Goal: Task Accomplishment & Management: Complete application form

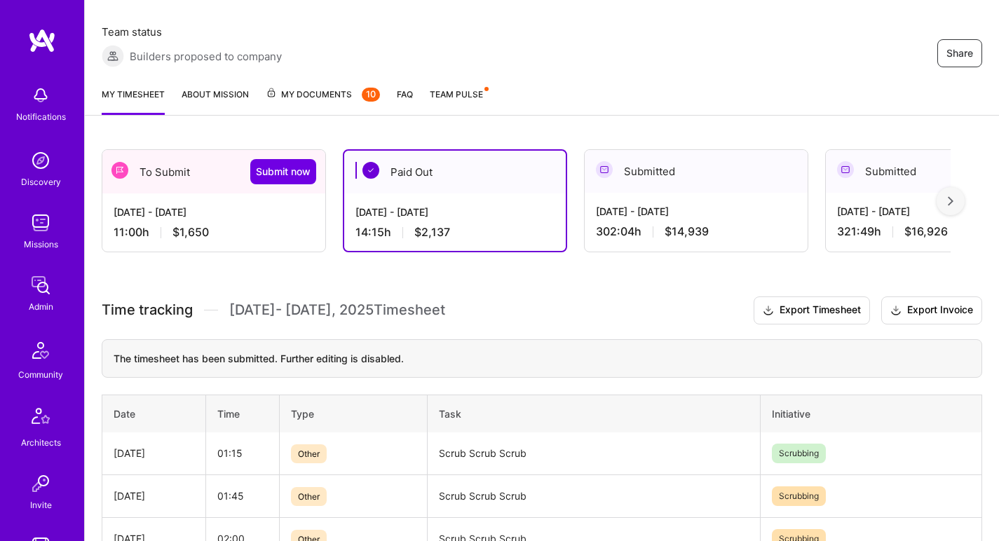
scroll to position [175, 0]
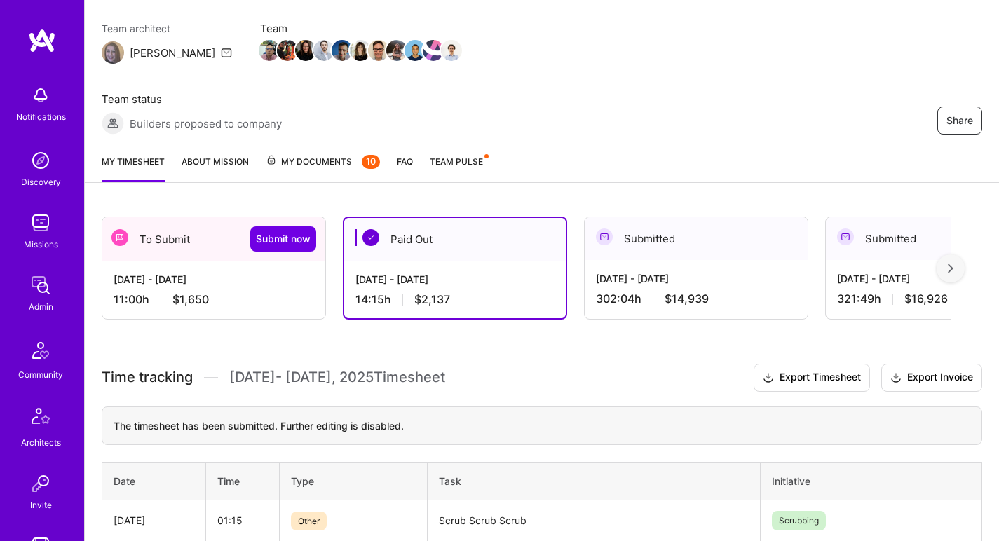
click at [264, 292] on div "11:00 h $1,650" at bounding box center [214, 299] width 200 height 15
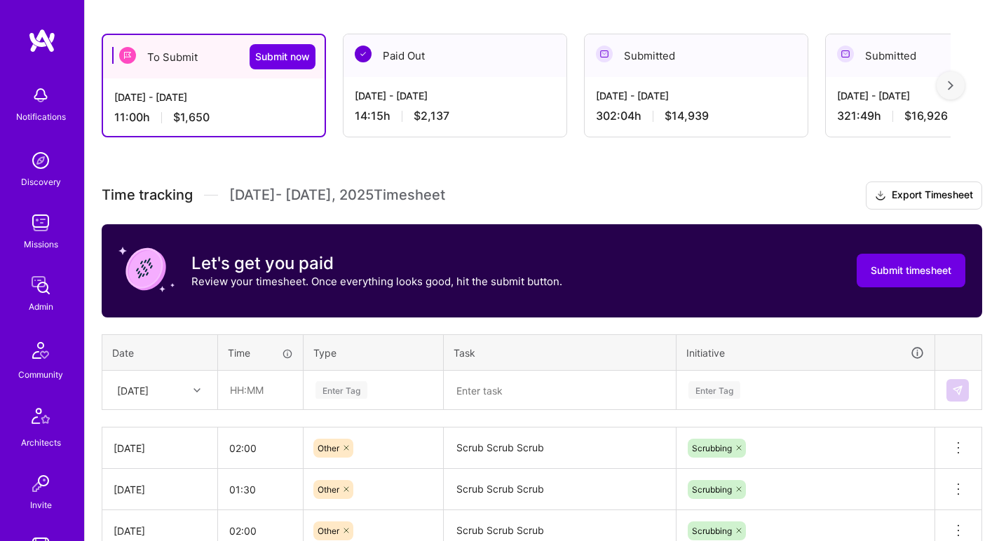
scroll to position [402, 0]
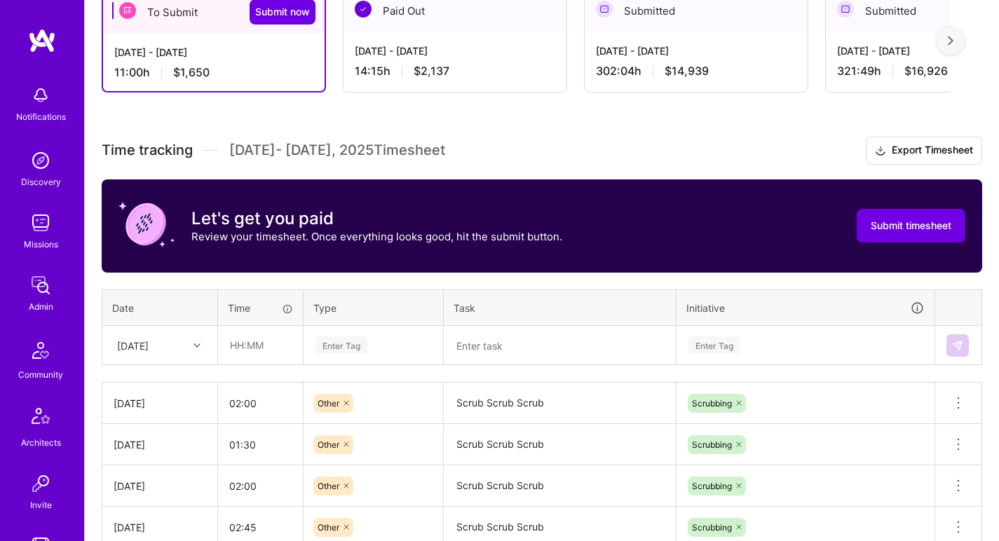
click at [165, 334] on div "Fri, Aug 1" at bounding box center [149, 345] width 78 height 23
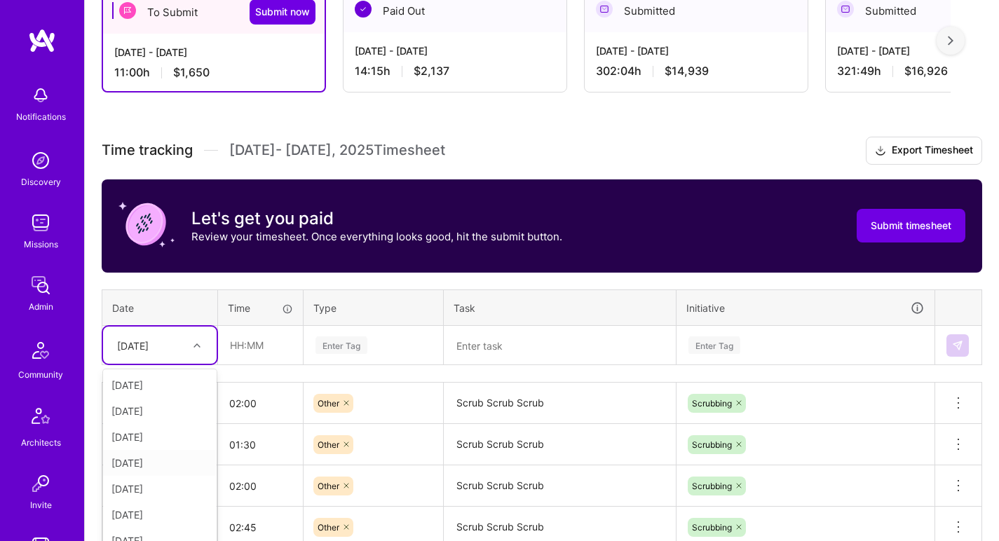
scroll to position [158, 0]
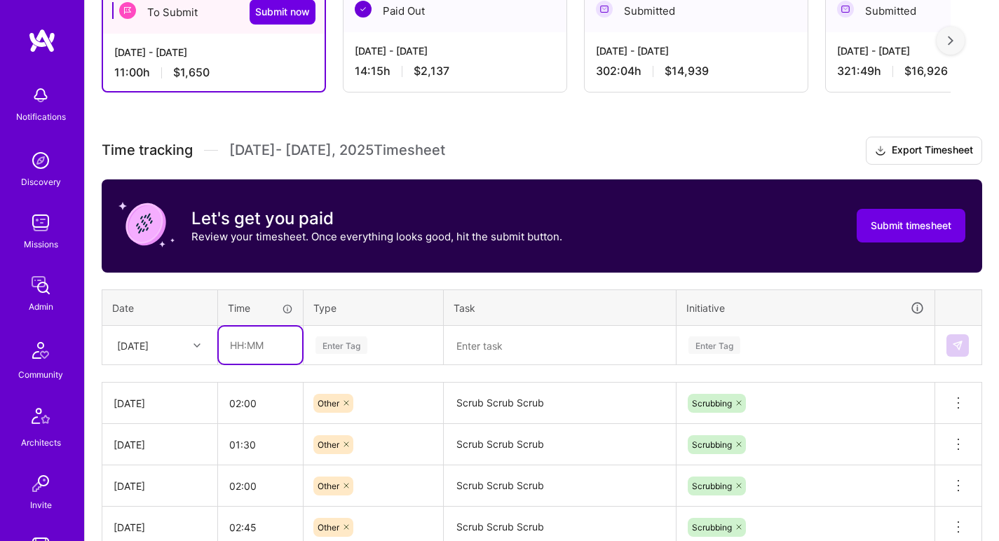
click at [273, 327] on input "text" at bounding box center [260, 345] width 83 height 37
type input "02:30"
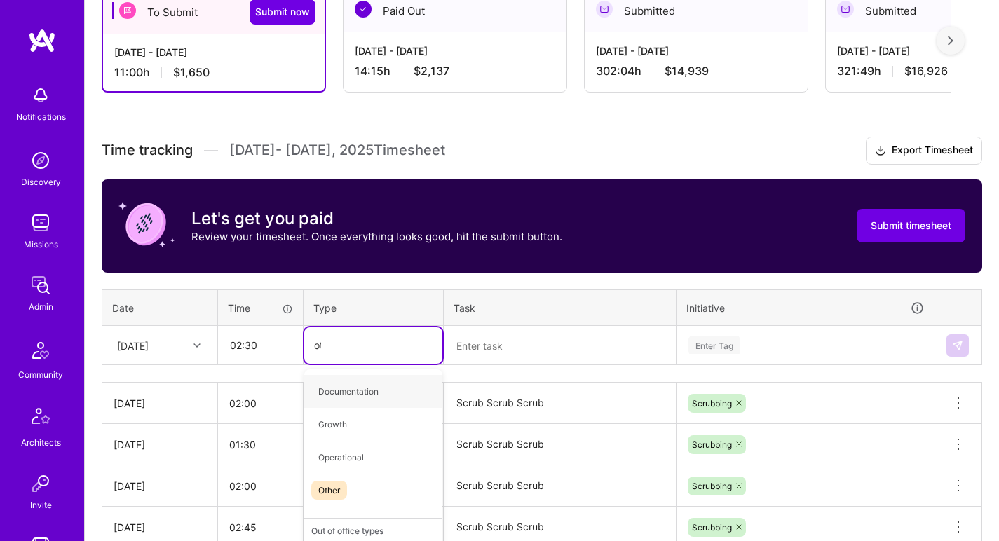
type input "oth"
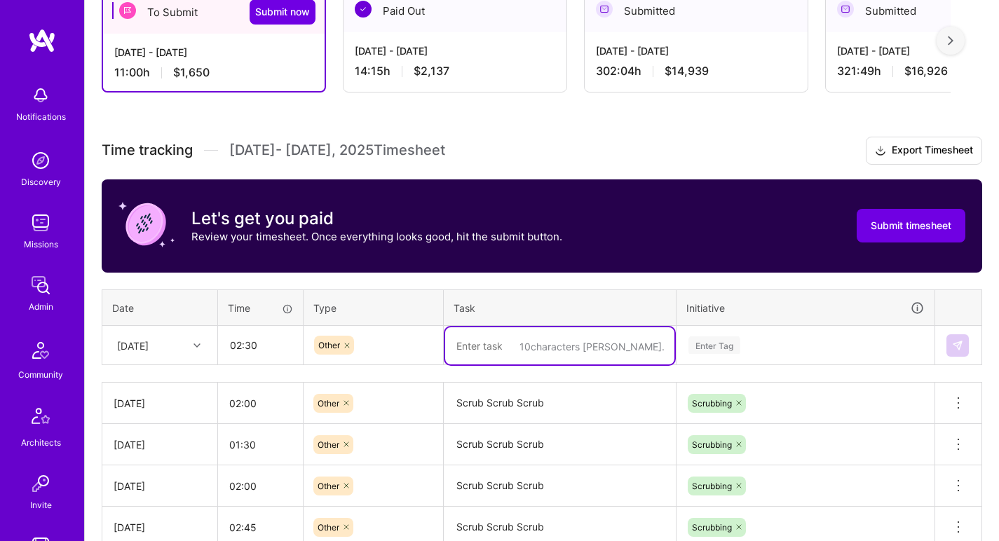
paste textarea "Scrub Scrub Scrub"
type textarea "Scrub Scrub Scrub"
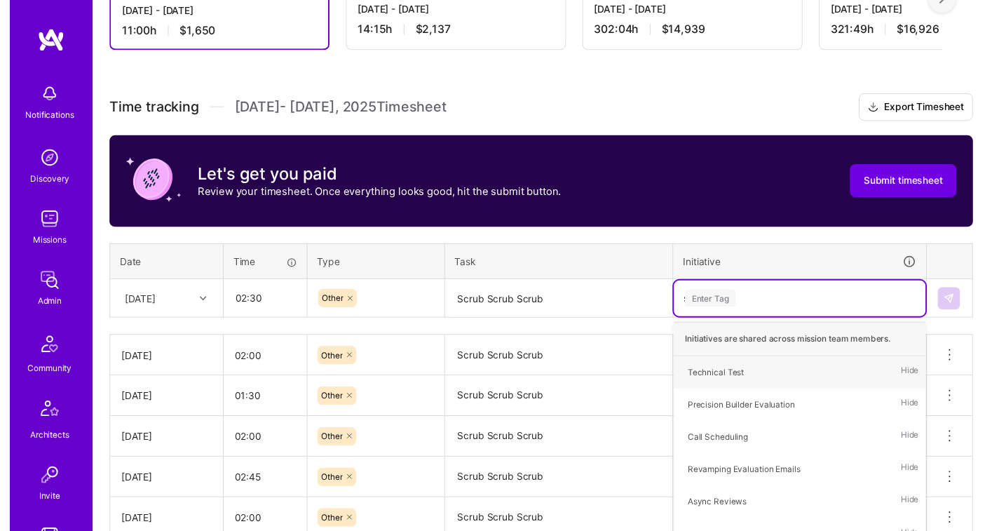
scroll to position [452, 0]
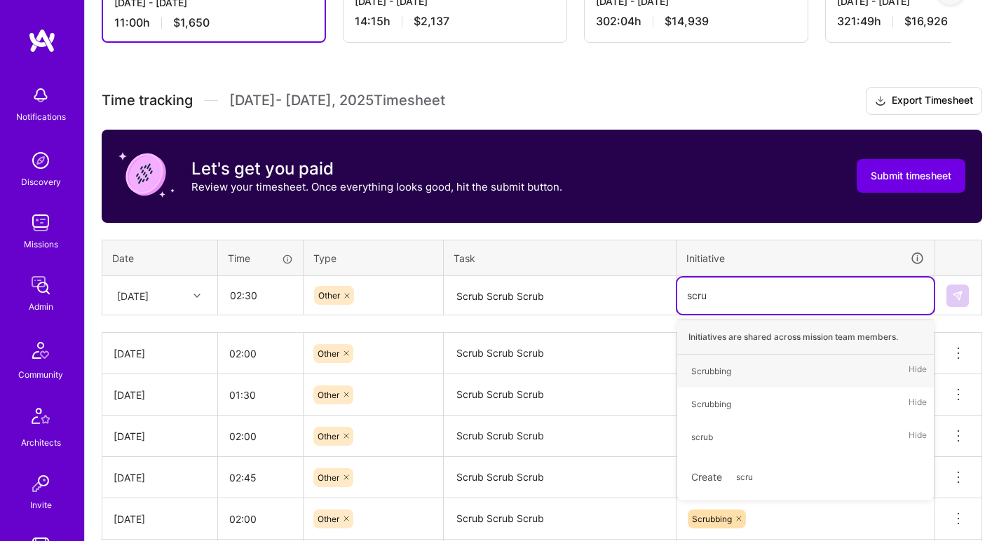
type input "scrub"
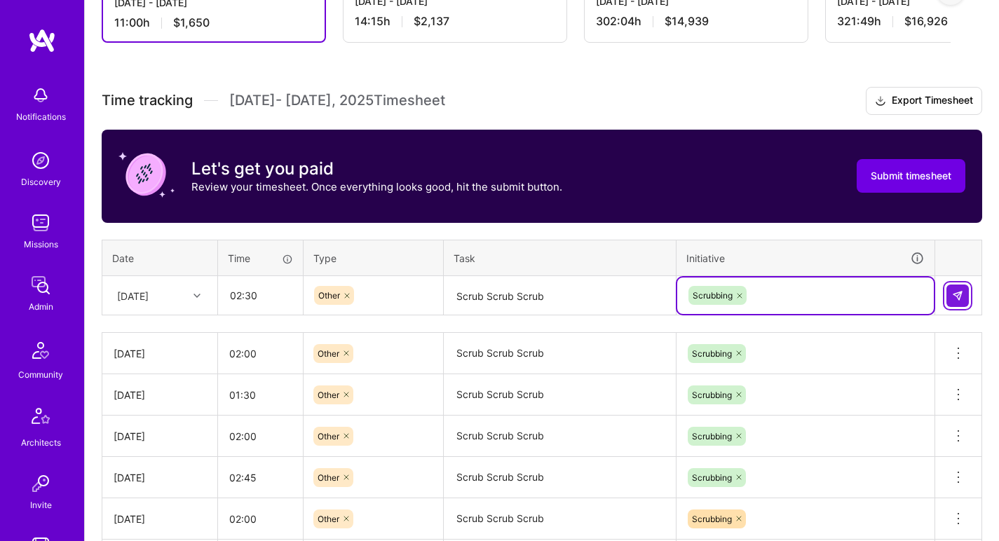
click at [950, 285] on button at bounding box center [957, 296] width 22 height 22
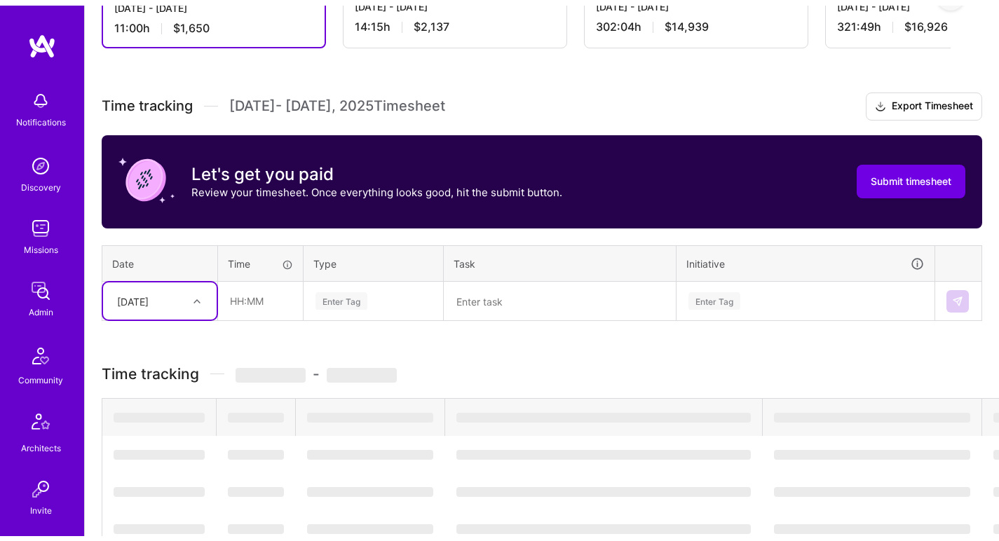
scroll to position [304, 0]
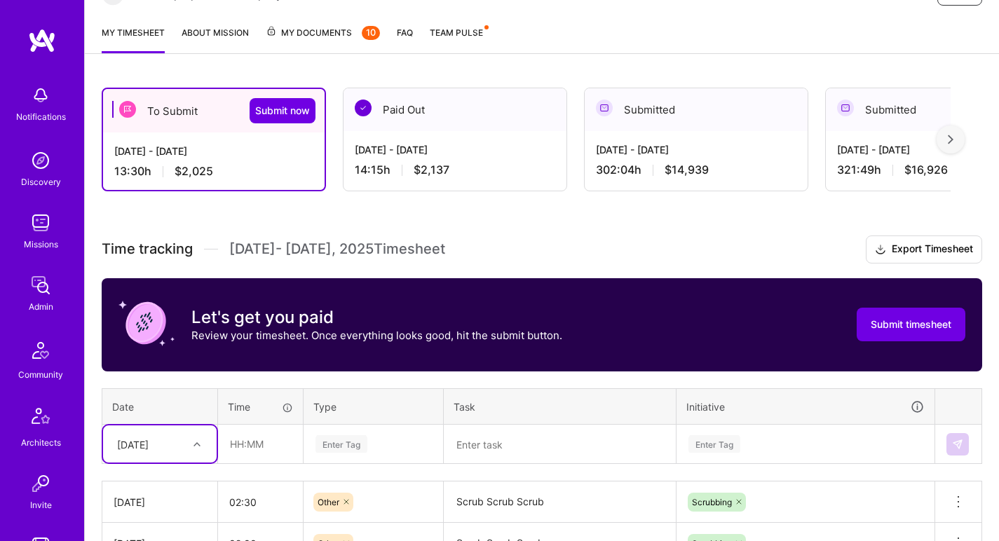
click at [383, 131] on div "Jul 16 - Jul 31, 2025 14:15 h $2,137" at bounding box center [454, 159] width 223 height 57
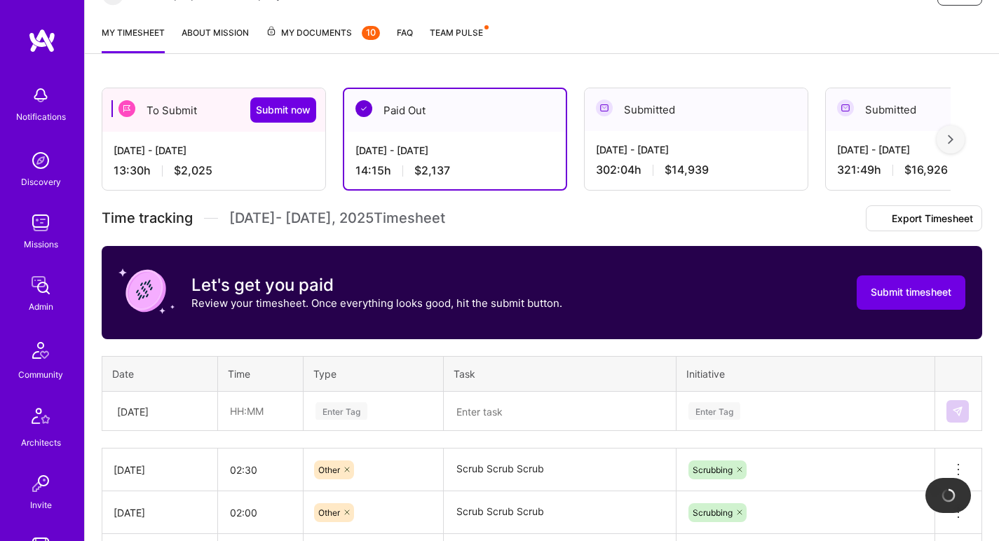
scroll to position [170, 0]
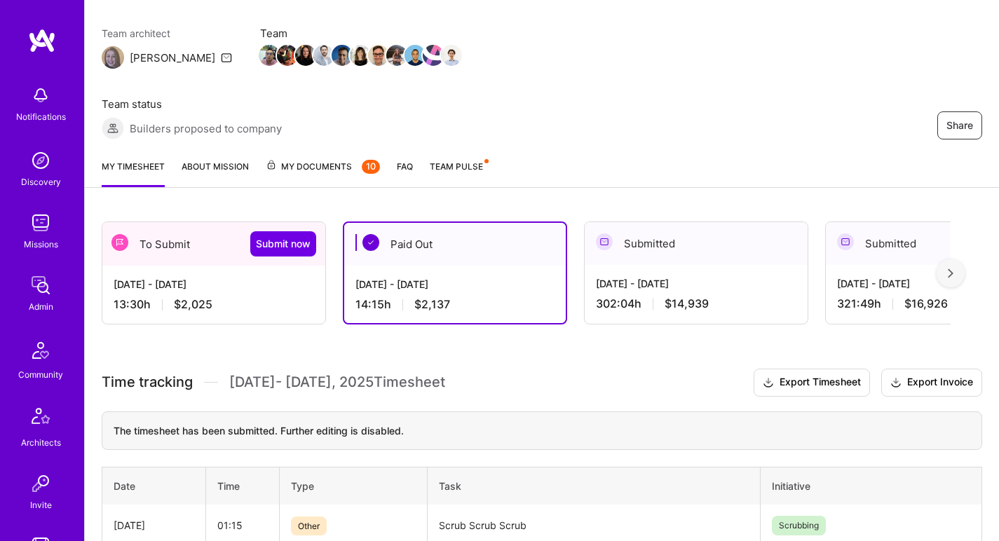
click at [264, 266] on div "Aug 1 - Aug 15, 2025 13:30 h $2,025" at bounding box center [213, 294] width 223 height 57
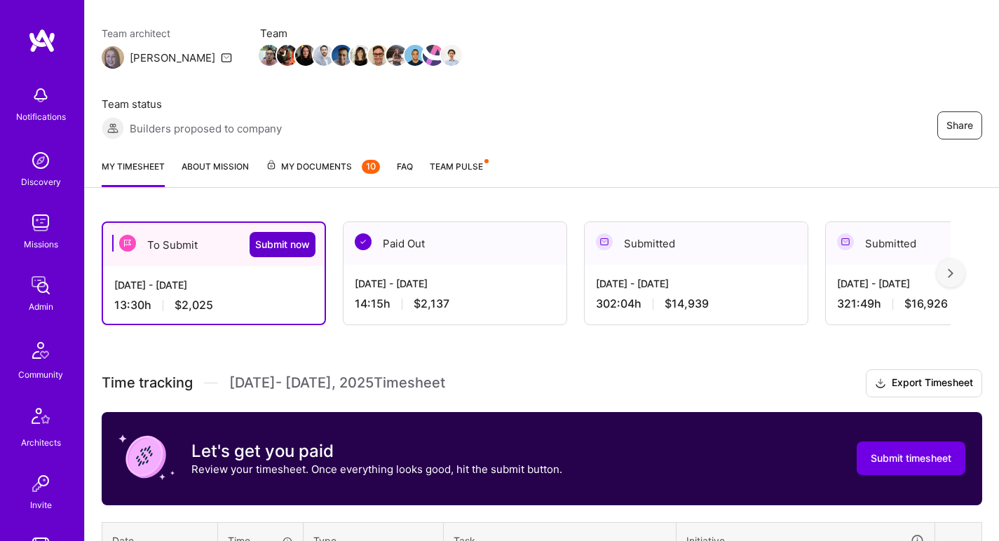
click at [271, 238] on span "Submit now" at bounding box center [282, 245] width 55 height 14
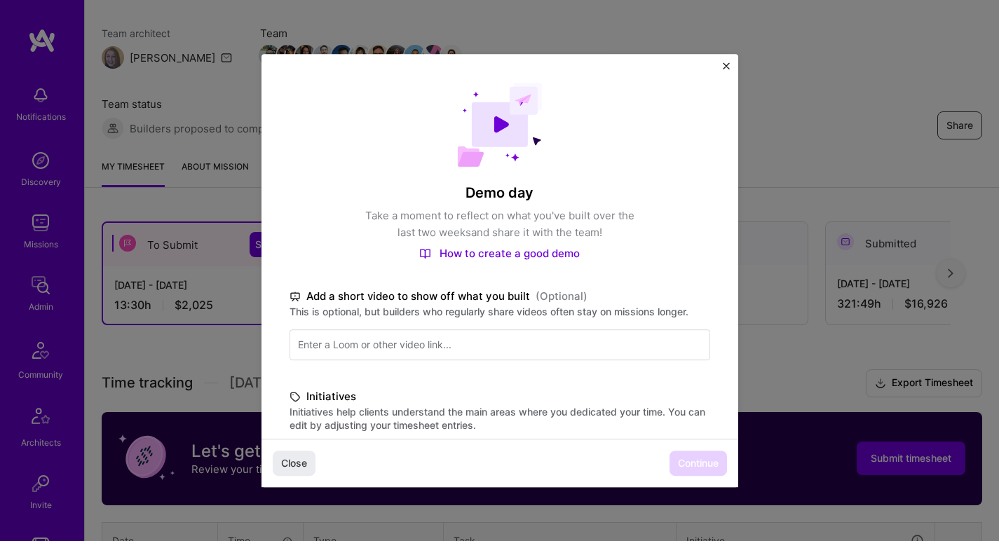
scroll to position [569, 0]
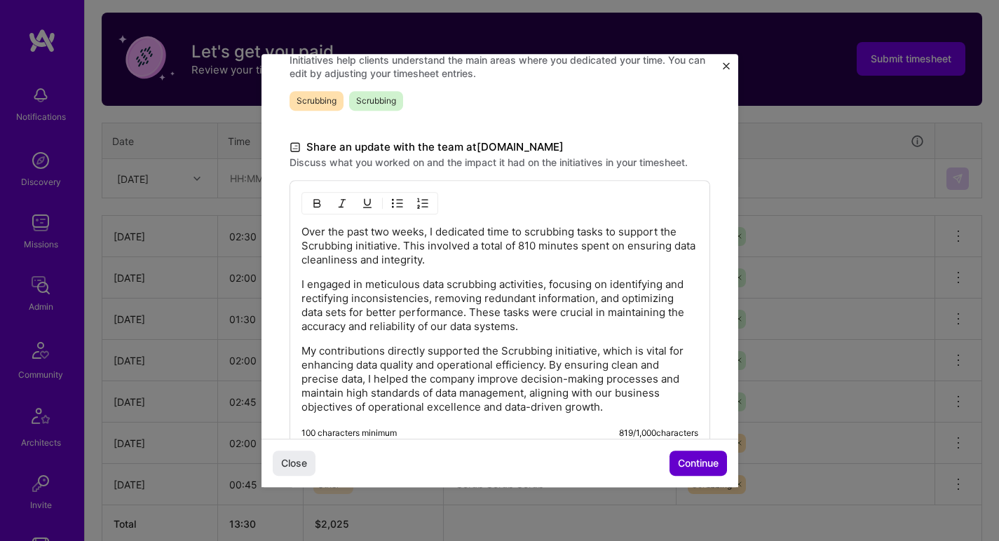
click at [695, 464] on span "Continue" at bounding box center [698, 463] width 41 height 14
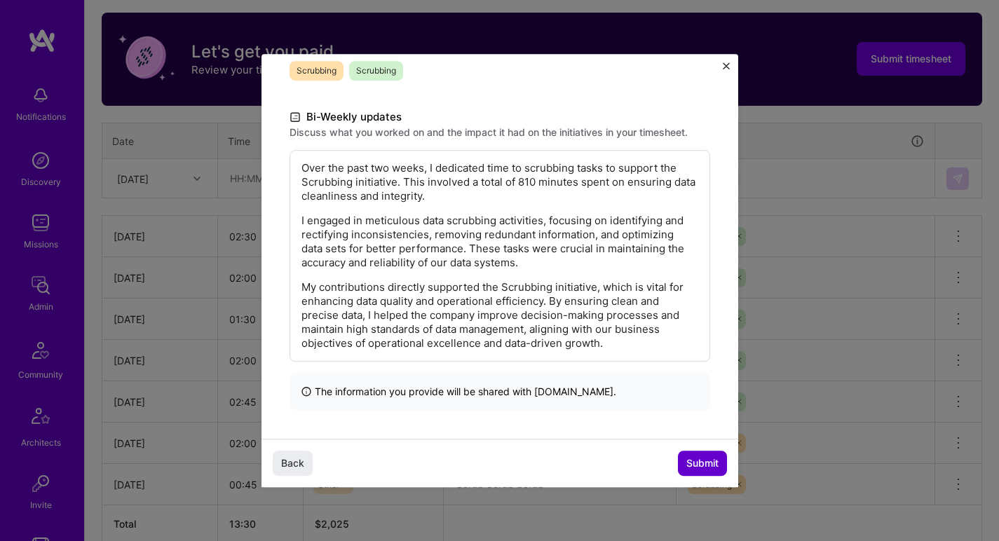
scroll to position [242, 0]
click at [695, 464] on span "Submit" at bounding box center [702, 463] width 32 height 14
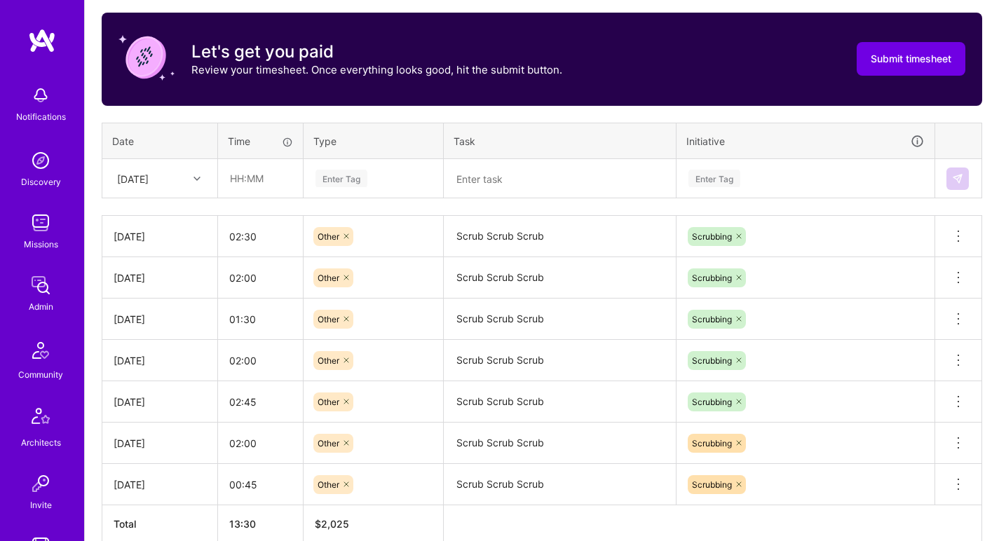
scroll to position [562, 0]
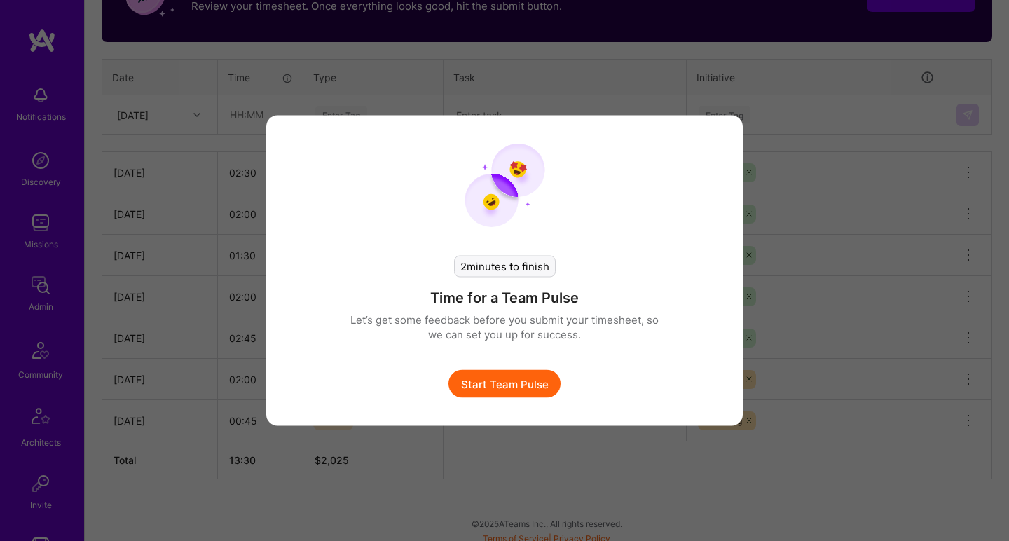
click at [534, 383] on button "Start Team Pulse" at bounding box center [505, 384] width 112 height 28
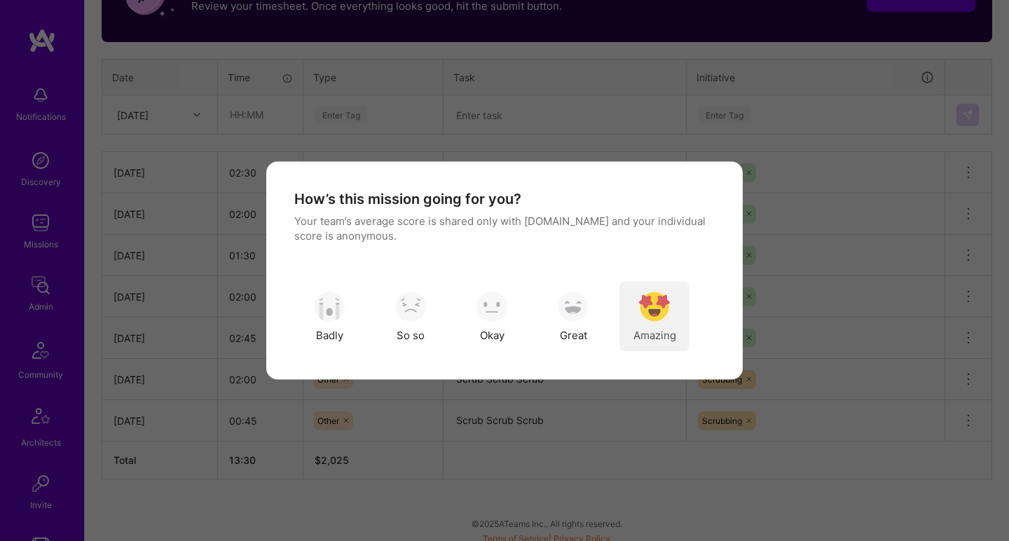
click at [669, 306] on img "modal" at bounding box center [654, 306] width 31 height 31
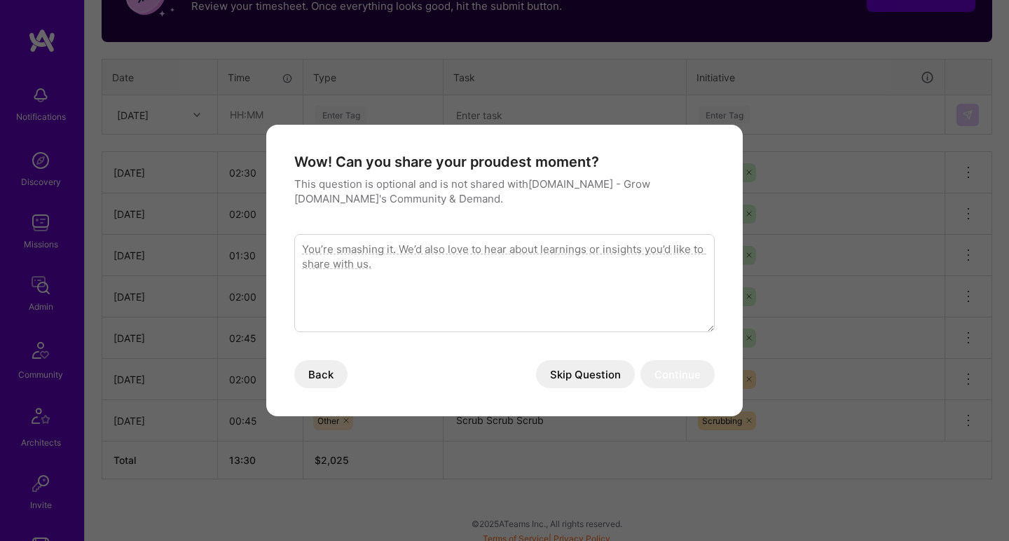
click at [575, 384] on button "Skip Question" at bounding box center [585, 374] width 99 height 28
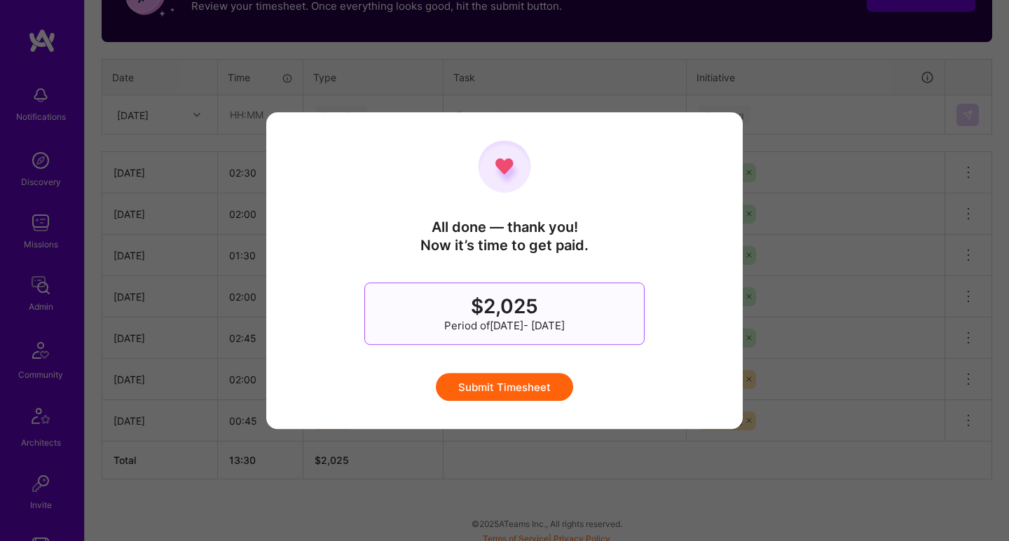
click at [556, 389] on button "Submit Timesheet" at bounding box center [504, 387] width 137 height 28
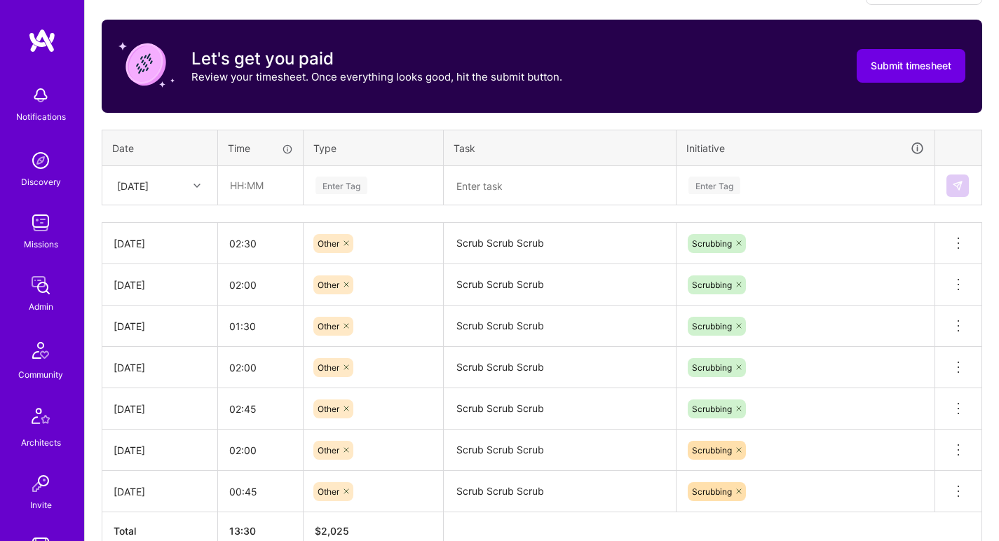
scroll to position [0, 0]
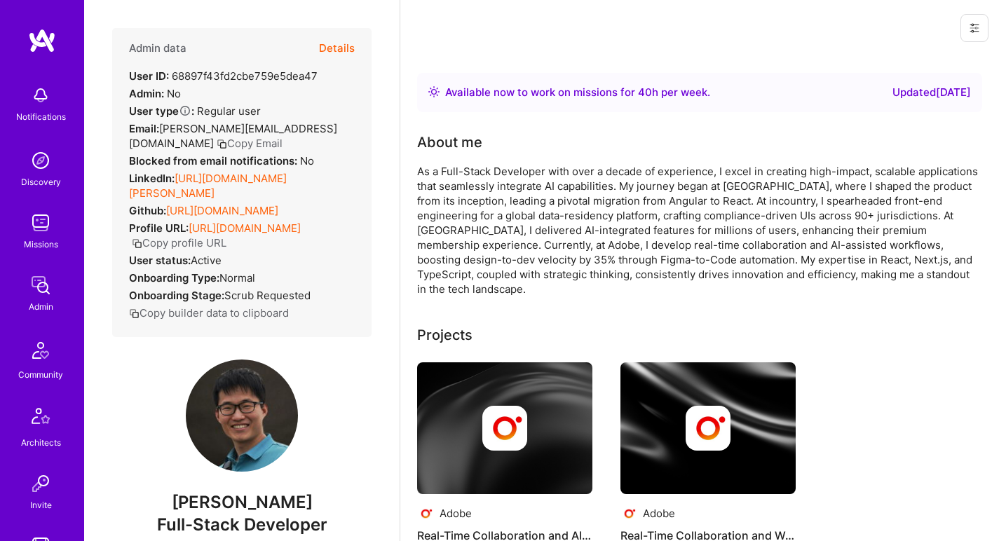
click at [261, 179] on link "[URL][DOMAIN_NAME][PERSON_NAME]" at bounding box center [208, 186] width 158 height 28
click at [245, 210] on link "[URL][DOMAIN_NAME]" at bounding box center [222, 210] width 112 height 13
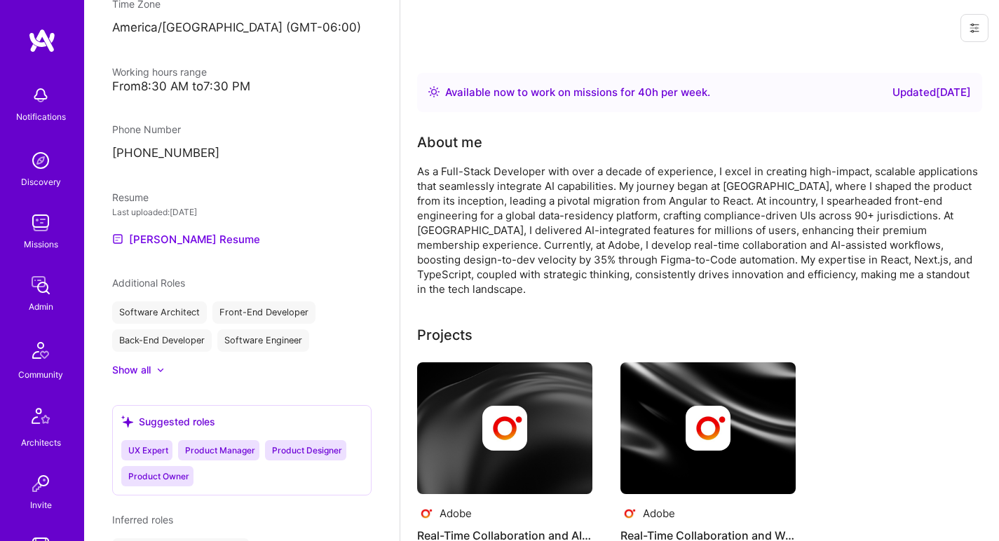
scroll to position [763, 0]
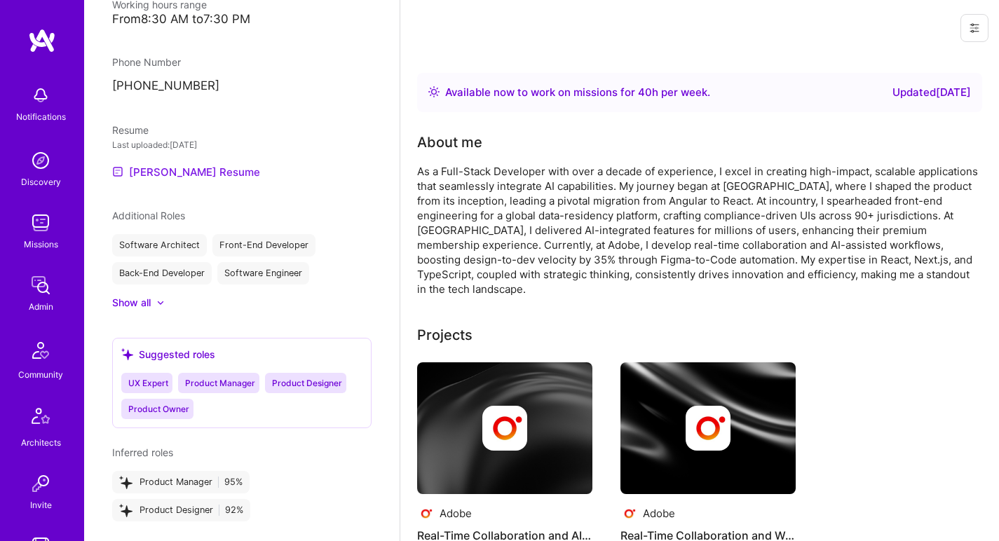
click at [198, 164] on link "[PERSON_NAME] Resume" at bounding box center [186, 171] width 148 height 17
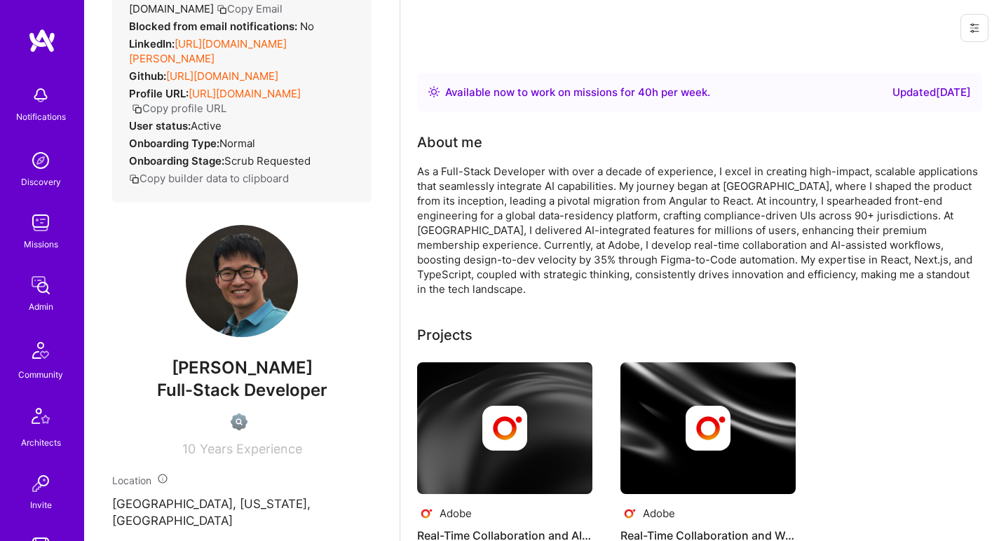
scroll to position [0, 0]
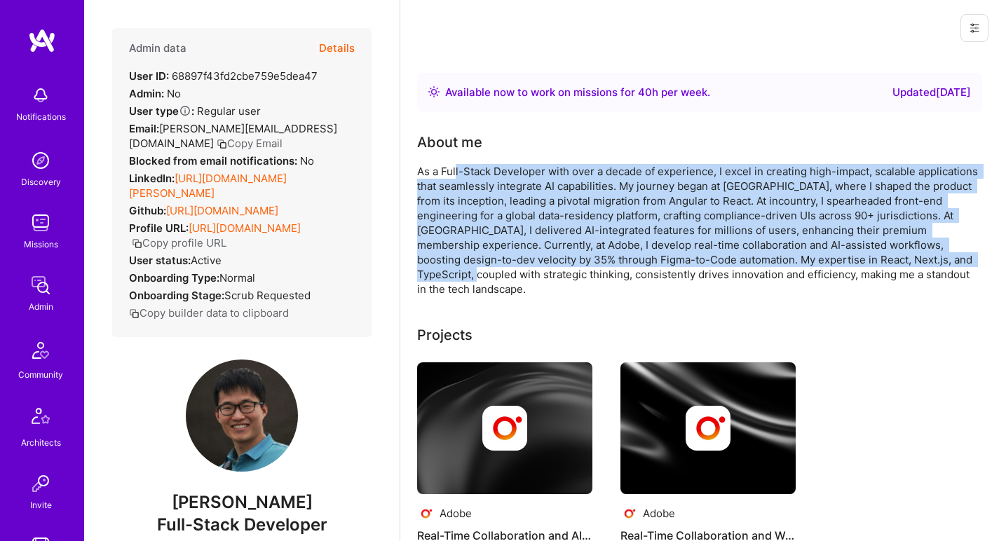
drag, startPoint x: 455, startPoint y: 168, endPoint x: 515, endPoint y: 268, distance: 116.6
click at [515, 268] on div "As a Full-Stack Developer with over a decade of experience, I excel in creating…" at bounding box center [697, 230] width 561 height 132
drag, startPoint x: 522, startPoint y: 275, endPoint x: 481, endPoint y: 173, distance: 109.7
click at [481, 173] on div "As a Full-Stack Developer with over a decade of experience, I excel in creating…" at bounding box center [697, 230] width 561 height 132
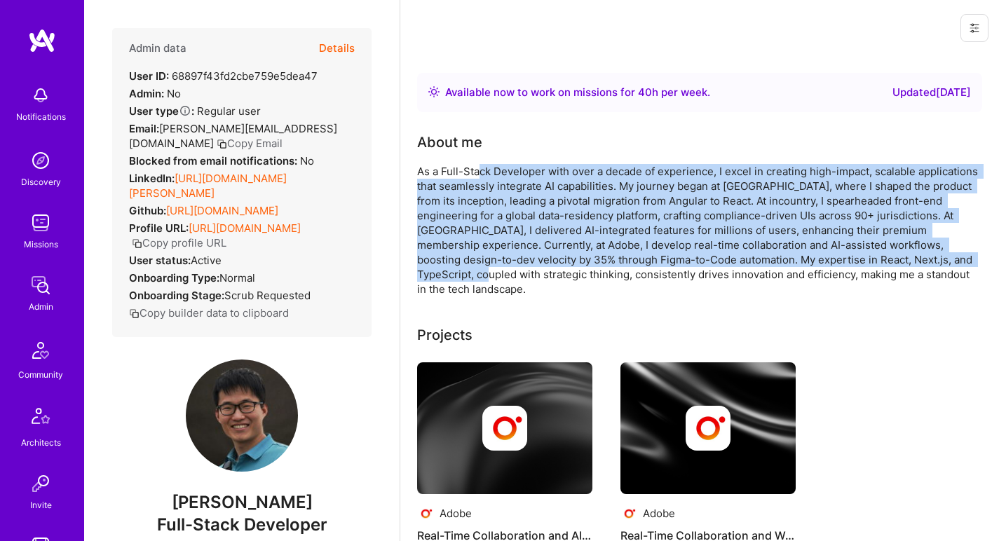
click at [481, 173] on div "As a Full-Stack Developer with over a decade of experience, I excel in creating…" at bounding box center [697, 230] width 561 height 132
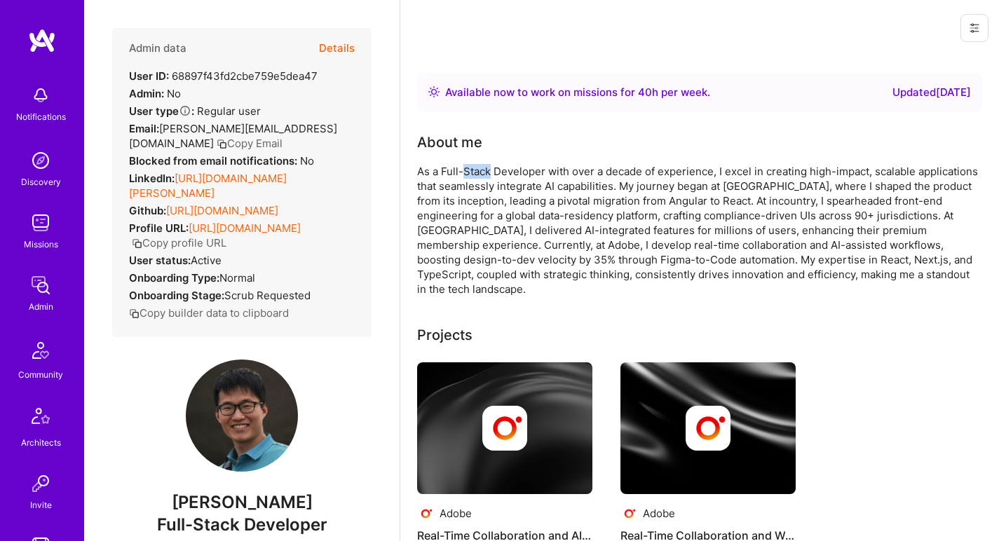
click at [481, 173] on div "As a Full-Stack Developer with over a decade of experience, I excel in creating…" at bounding box center [697, 230] width 561 height 132
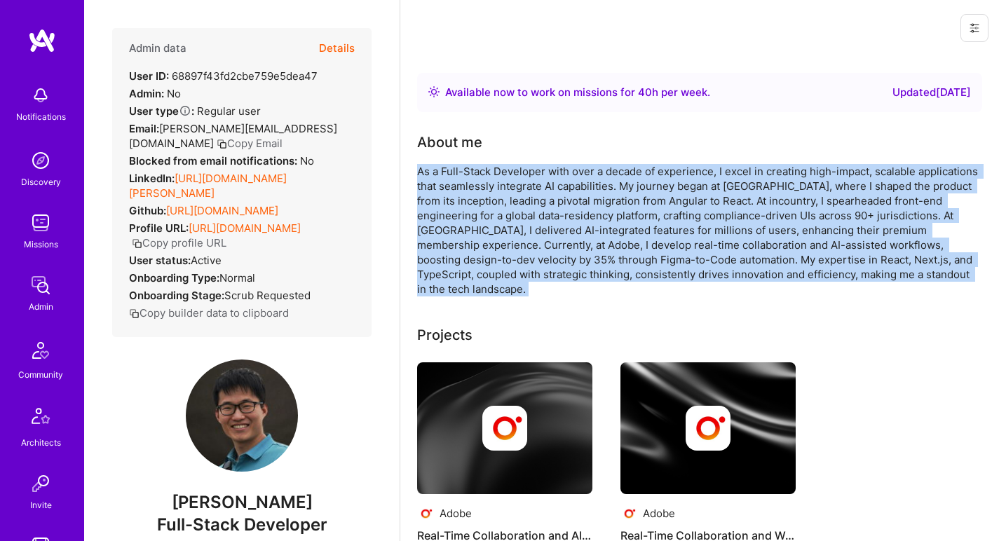
click at [481, 173] on div "As a Full-Stack Developer with over a decade of experience, I excel in creating…" at bounding box center [697, 230] width 561 height 132
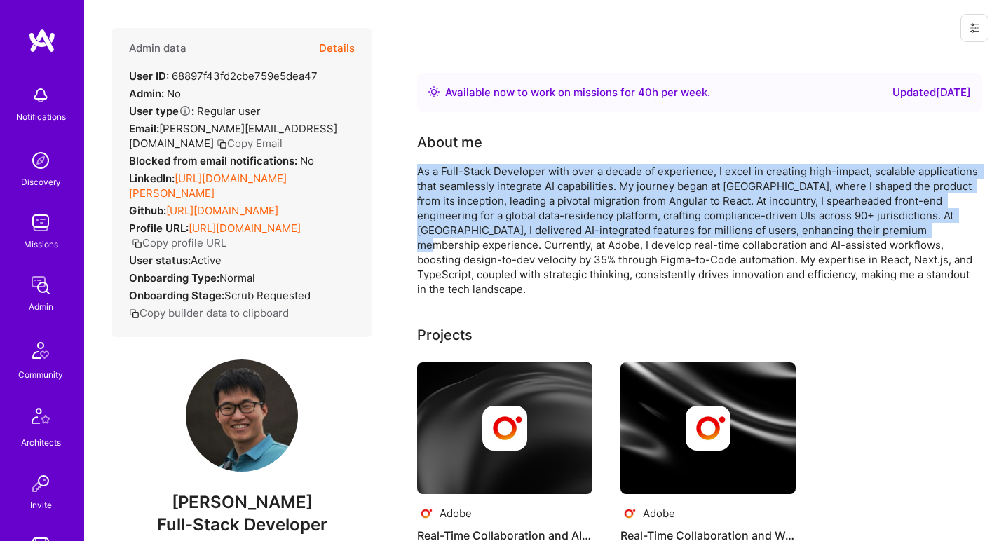
drag, startPoint x: 481, startPoint y: 156, endPoint x: 474, endPoint y: 246, distance: 90.7
click at [472, 242] on div "About me As a Full-Stack Developer with over a decade of experience, I excel in…" at bounding box center [697, 214] width 561 height 165
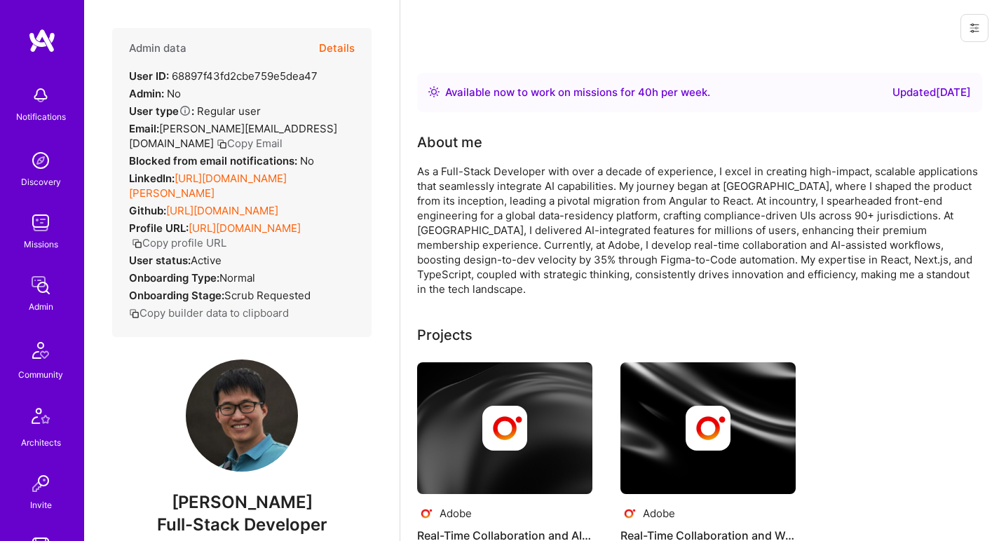
click at [474, 246] on div "As a Full-Stack Developer with over a decade of experience, I excel in creating…" at bounding box center [697, 230] width 561 height 132
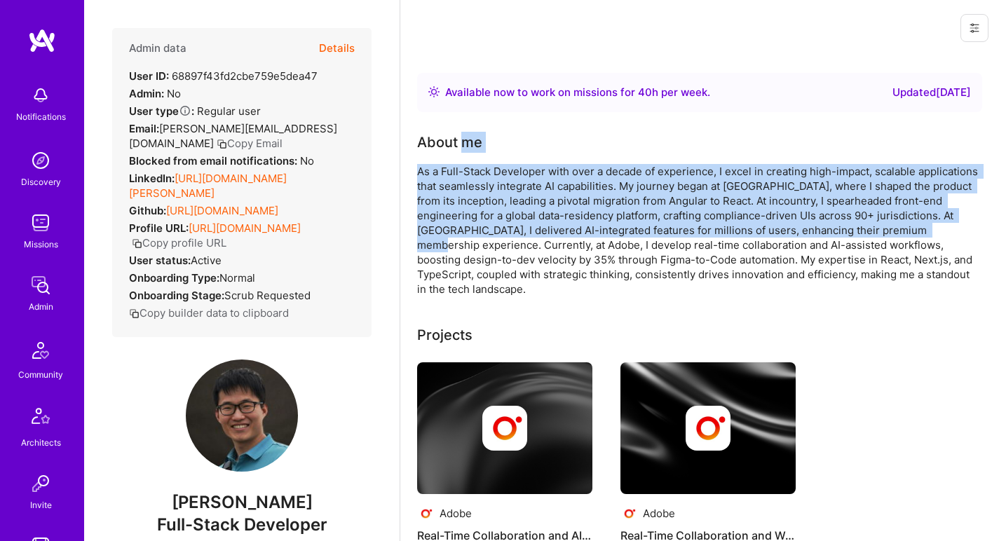
drag, startPoint x: 474, startPoint y: 246, endPoint x: 463, endPoint y: 145, distance: 101.5
click at [463, 145] on div "About me As a Full-Stack Developer with over a decade of experience, I excel in…" at bounding box center [697, 214] width 561 height 165
click at [463, 145] on div "About me" at bounding box center [449, 142] width 65 height 21
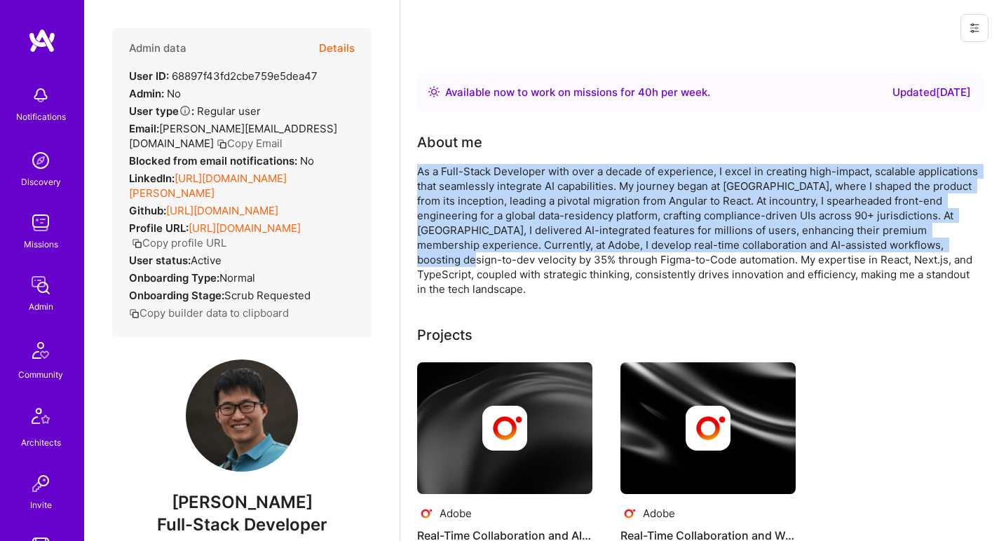
drag, startPoint x: 461, startPoint y: 155, endPoint x: 486, endPoint y: 257, distance: 104.7
click at [486, 257] on div "About me As a Full-Stack Developer with over a decade of experience, I excel in…" at bounding box center [697, 214] width 561 height 165
click at [486, 257] on div "As a Full-Stack Developer with over a decade of experience, I excel in creating…" at bounding box center [697, 230] width 561 height 132
drag, startPoint x: 486, startPoint y: 257, endPoint x: 486, endPoint y: 152, distance: 104.4
click at [486, 152] on div "About me As a Full-Stack Developer with over a decade of experience, I excel in…" at bounding box center [697, 214] width 561 height 165
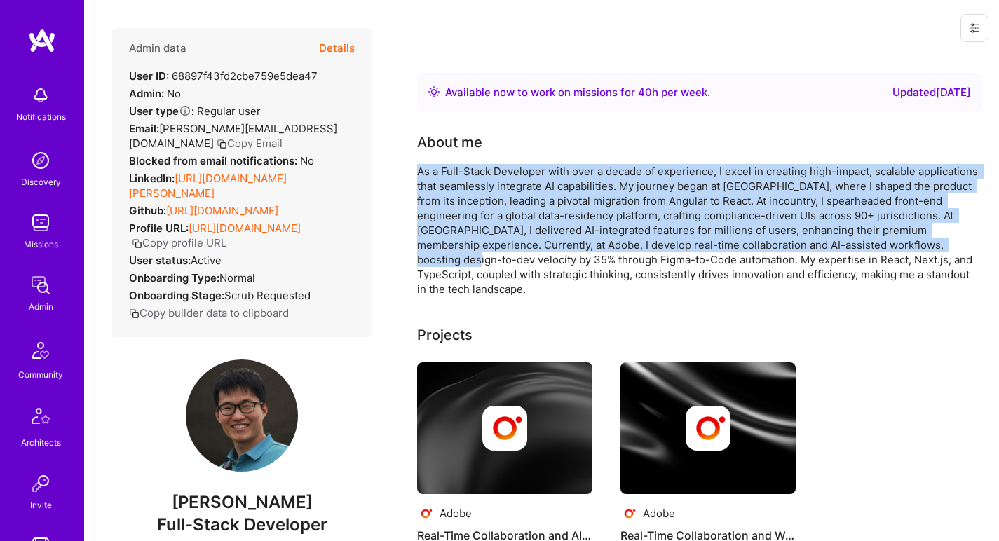
click at [486, 152] on div "About me" at bounding box center [697, 142] width 561 height 21
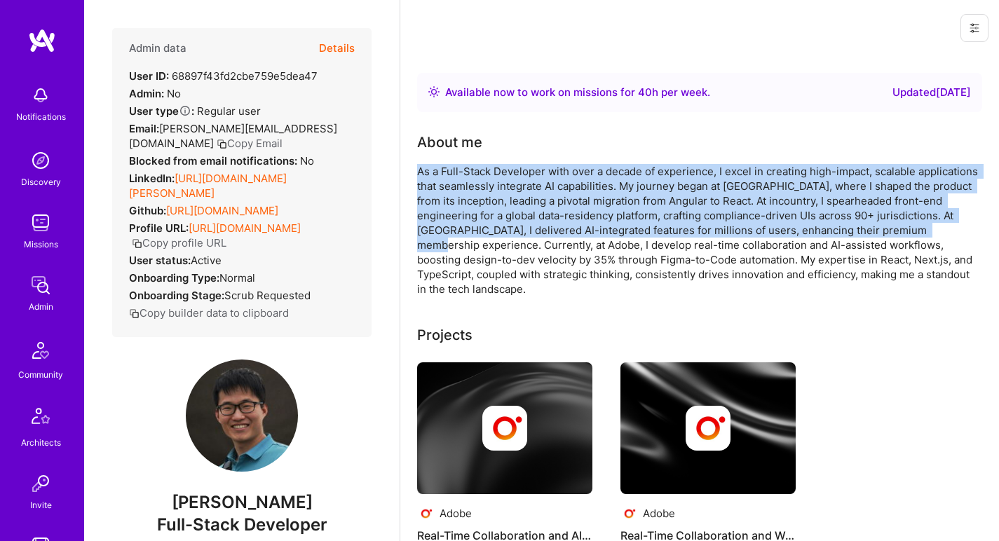
drag, startPoint x: 484, startPoint y: 156, endPoint x: 478, endPoint y: 240, distance: 83.7
click at [478, 240] on div "About me As a Full-Stack Developer with over a decade of experience, I excel in…" at bounding box center [697, 214] width 561 height 165
click at [478, 240] on div "As a Full-Stack Developer with over a decade of experience, I excel in creating…" at bounding box center [697, 230] width 561 height 132
drag, startPoint x: 478, startPoint y: 240, endPoint x: 480, endPoint y: 158, distance: 81.3
click at [480, 159] on div "About me As a Full-Stack Developer with over a decade of experience, I excel in…" at bounding box center [697, 214] width 561 height 165
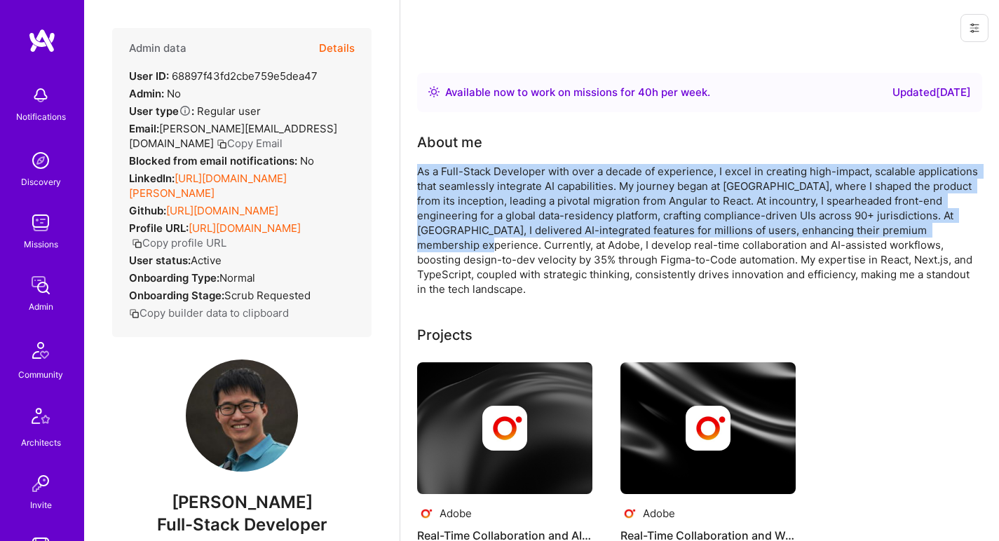
click at [480, 158] on div "About me As a Full-Stack Developer with over a decade of experience, I excel in…" at bounding box center [697, 214] width 561 height 165
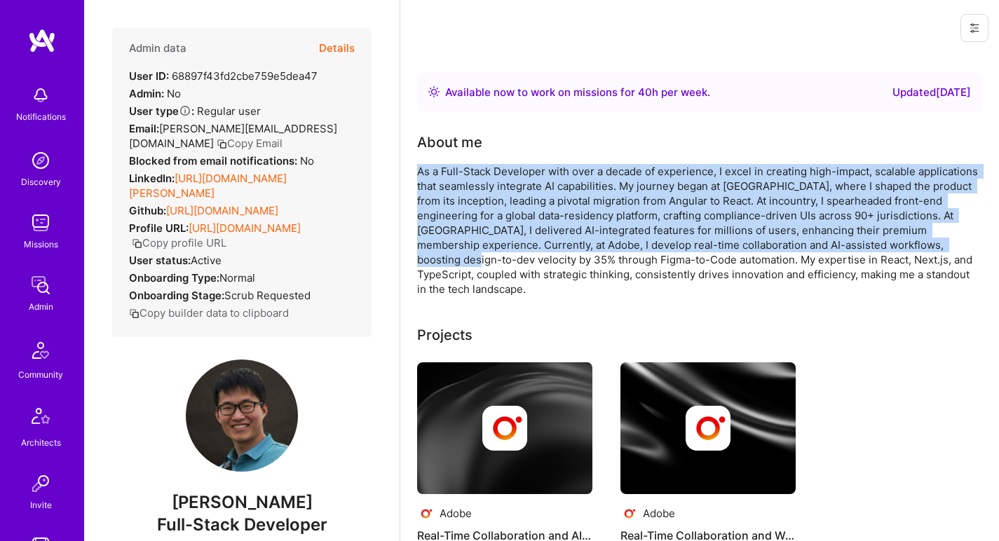
drag, startPoint x: 480, startPoint y: 158, endPoint x: 479, endPoint y: 255, distance: 96.7
click at [479, 255] on div "About me As a Full-Stack Developer with over a decade of experience, I excel in…" at bounding box center [697, 214] width 561 height 165
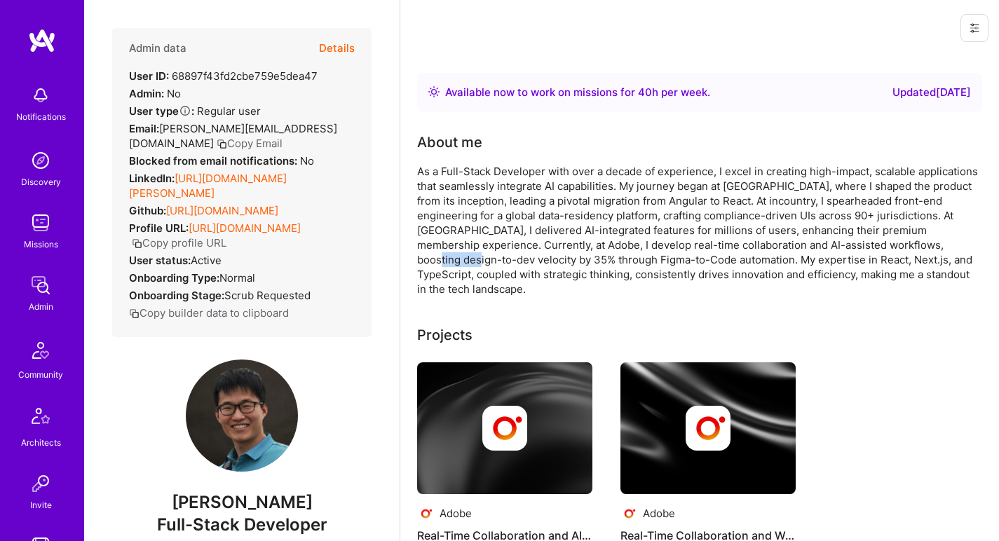
click at [479, 256] on div "As a Full-Stack Developer with over a decade of experience, I excel in creating…" at bounding box center [697, 230] width 561 height 132
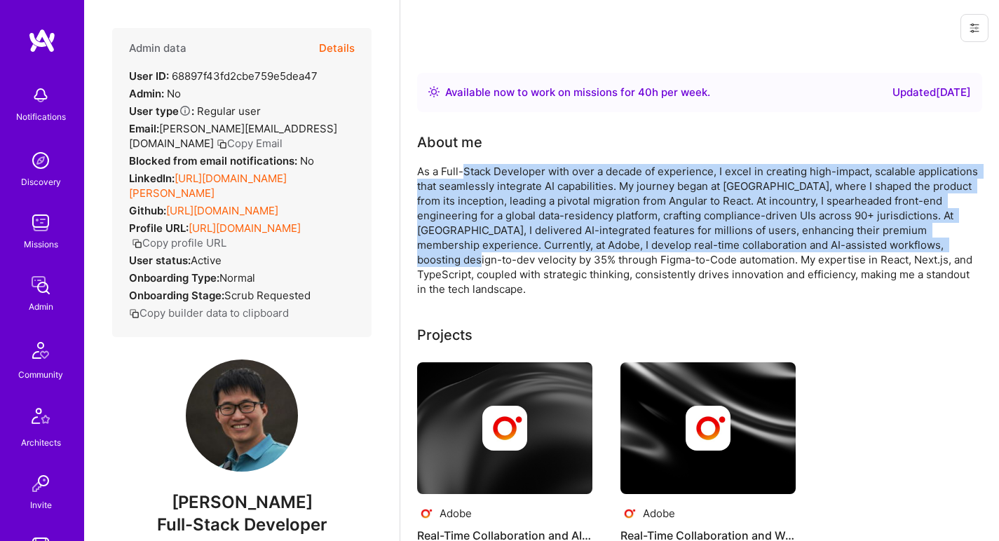
drag, startPoint x: 479, startPoint y: 255, endPoint x: 488, endPoint y: 166, distance: 89.4
click at [488, 166] on div "As a Full-Stack Developer with over a decade of experience, I excel in creating…" at bounding box center [697, 230] width 561 height 132
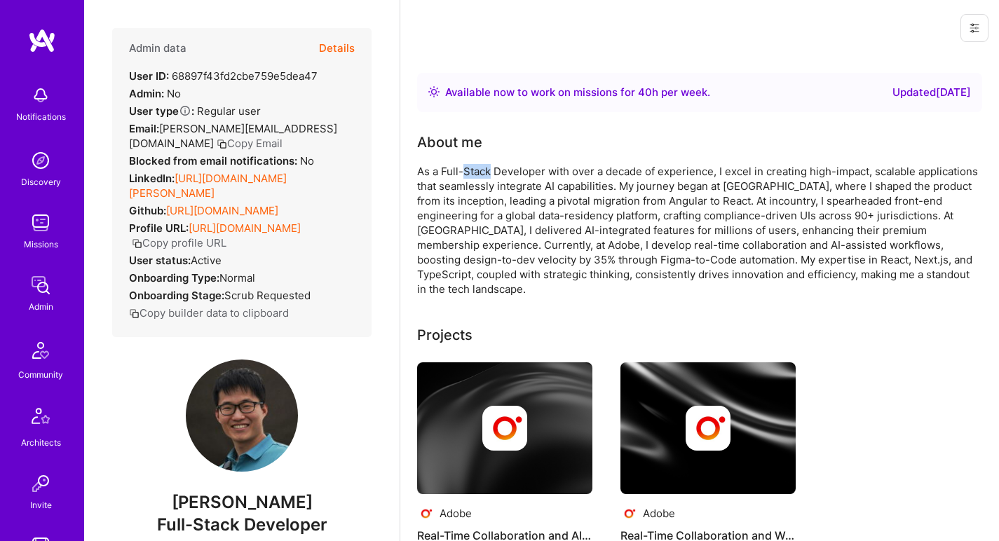
click at [488, 166] on div "As a Full-Stack Developer with over a decade of experience, I excel in creating…" at bounding box center [697, 230] width 561 height 132
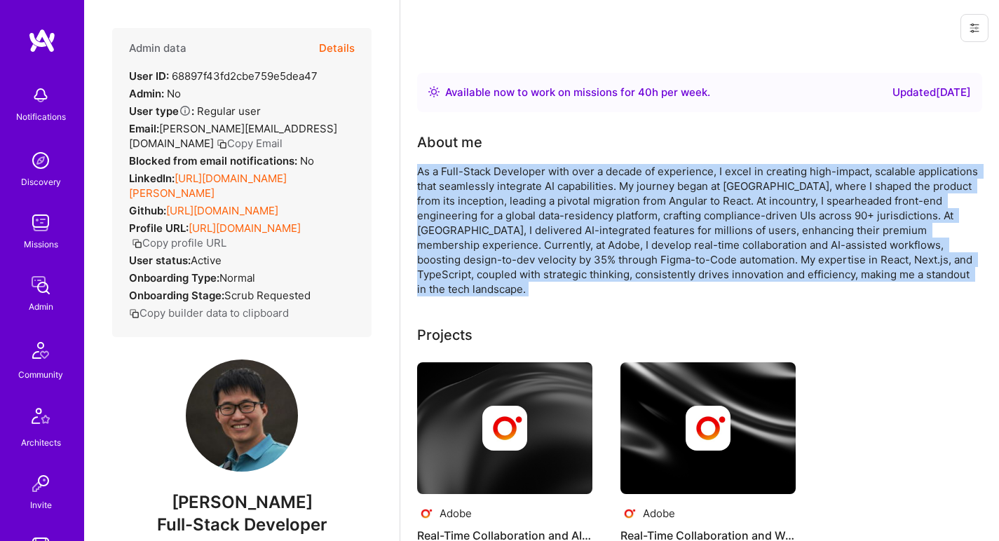
click at [488, 166] on div "As a Full-Stack Developer with over a decade of experience, I excel in creating…" at bounding box center [697, 230] width 561 height 132
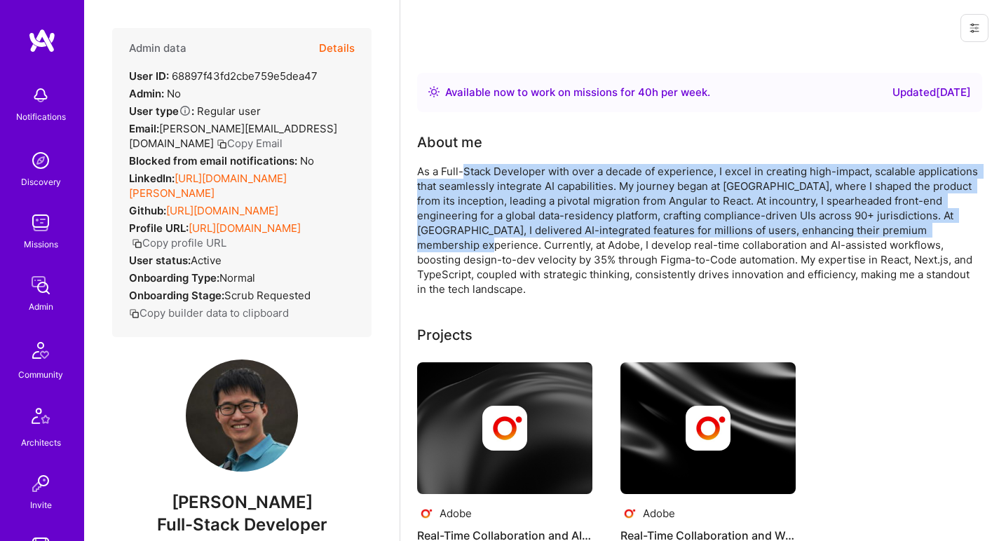
drag, startPoint x: 488, startPoint y: 166, endPoint x: 482, endPoint y: 247, distance: 81.5
click at [482, 247] on div "As a Full-Stack Developer with over a decade of experience, I excel in creating…" at bounding box center [697, 230] width 561 height 132
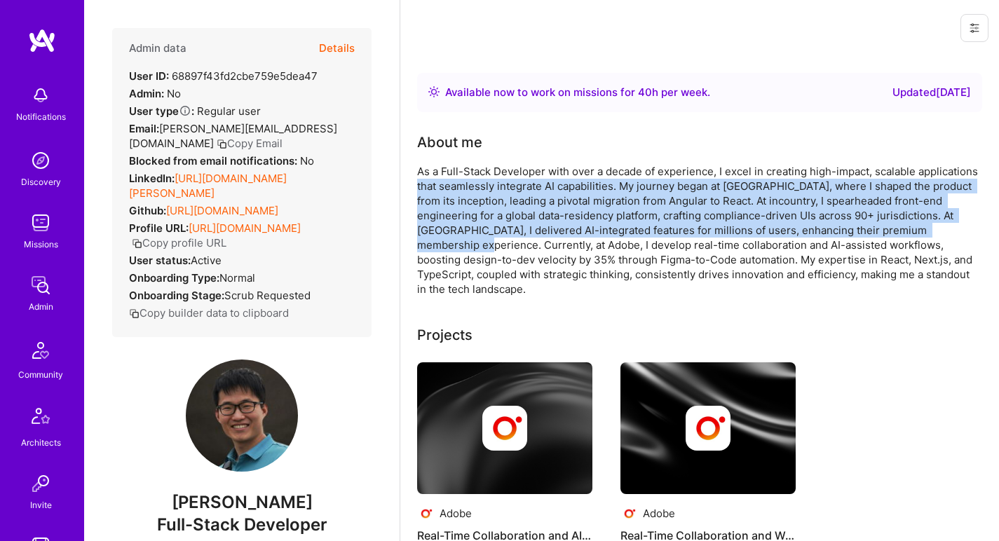
drag, startPoint x: 482, startPoint y: 247, endPoint x: 487, endPoint y: 186, distance: 61.2
click at [487, 186] on div "As a Full-Stack Developer with over a decade of experience, I excel in creating…" at bounding box center [697, 230] width 561 height 132
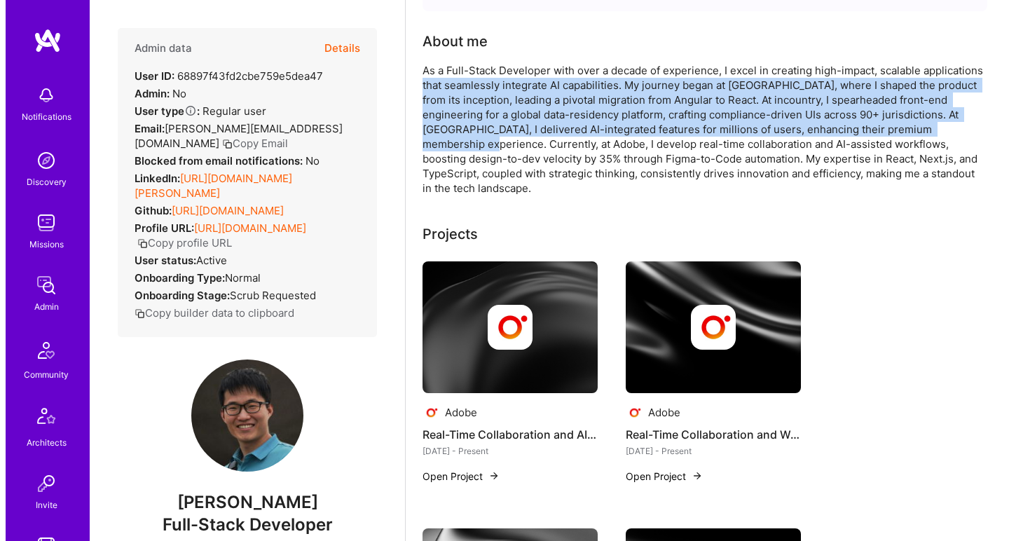
scroll to position [53, 0]
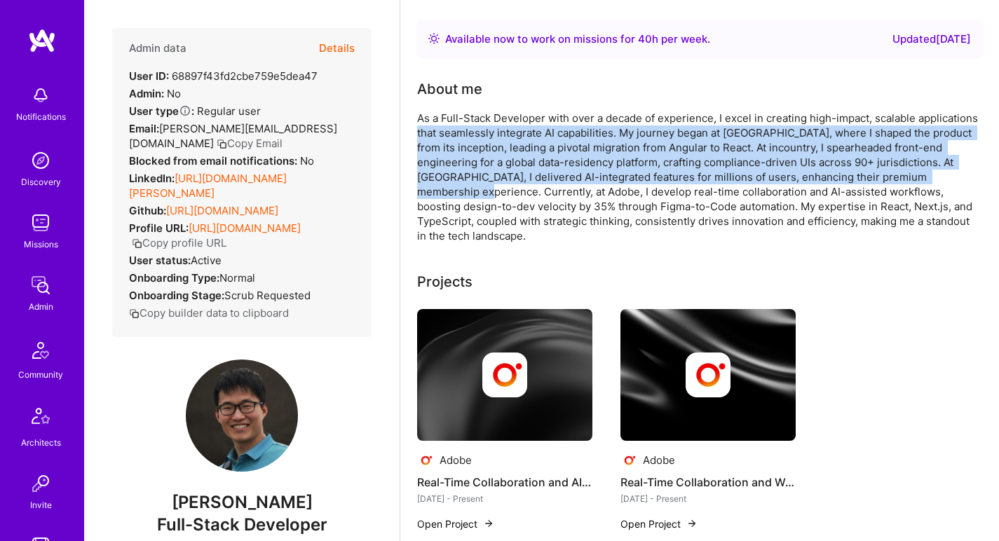
click at [458, 332] on img at bounding box center [504, 375] width 175 height 132
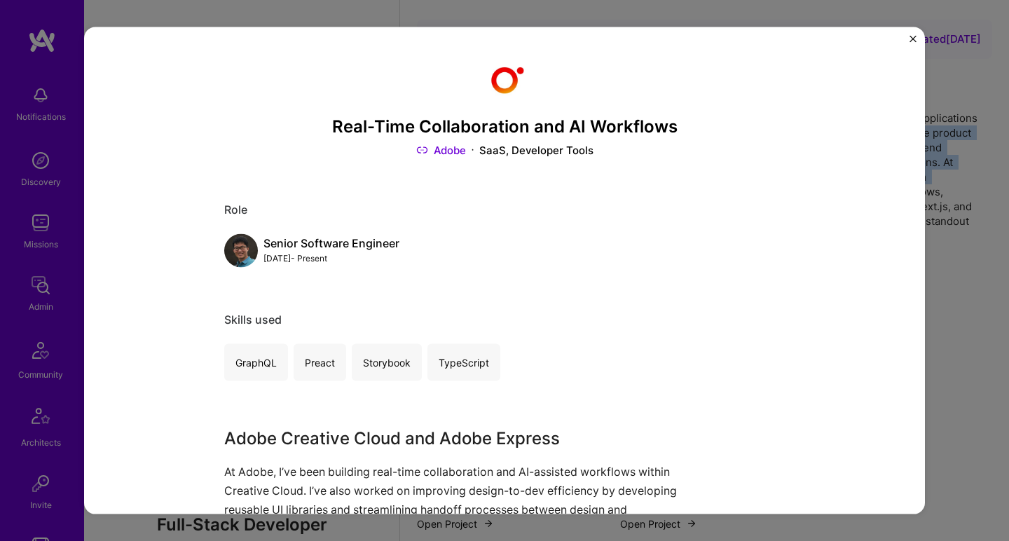
scroll to position [179, 0]
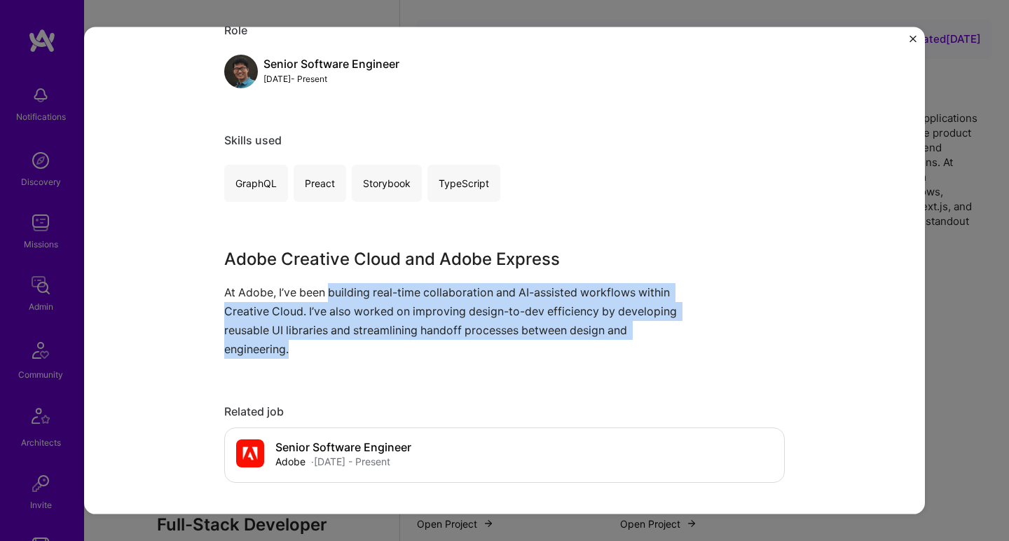
drag, startPoint x: 326, startPoint y: 291, endPoint x: 342, endPoint y: 341, distance: 52.3
click at [342, 341] on p "At Adobe, I’ve been building real-time collaboration and AI-assisted workflows …" at bounding box center [452, 320] width 456 height 76
drag, startPoint x: 342, startPoint y: 325, endPoint x: 343, endPoint y: 287, distance: 37.9
click at [343, 287] on p "At Adobe, I’ve been building real-time collaboration and AI-assisted workflows …" at bounding box center [452, 320] width 456 height 76
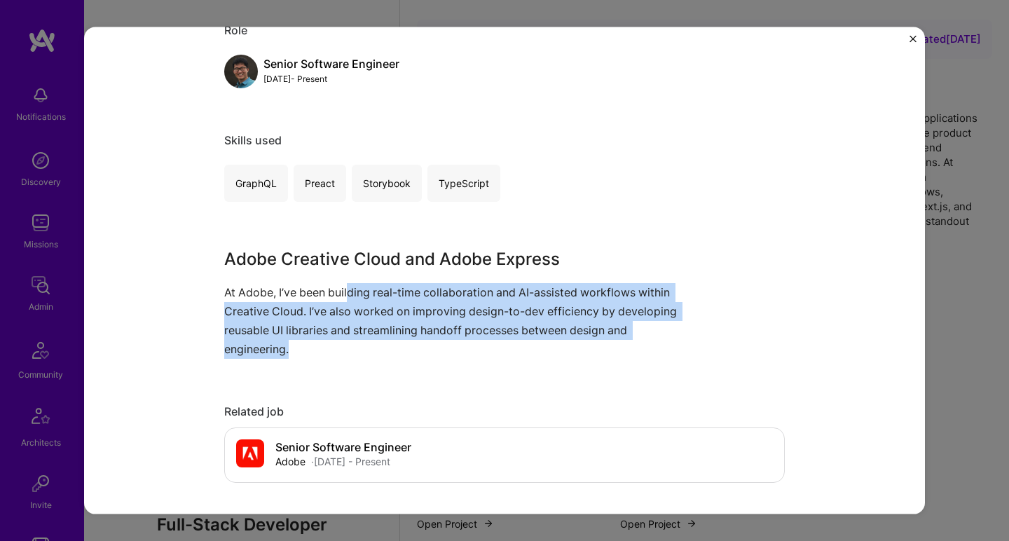
click at [343, 287] on p "At Adobe, I’ve been building real-time collaboration and AI-assisted workflows …" at bounding box center [452, 320] width 456 height 76
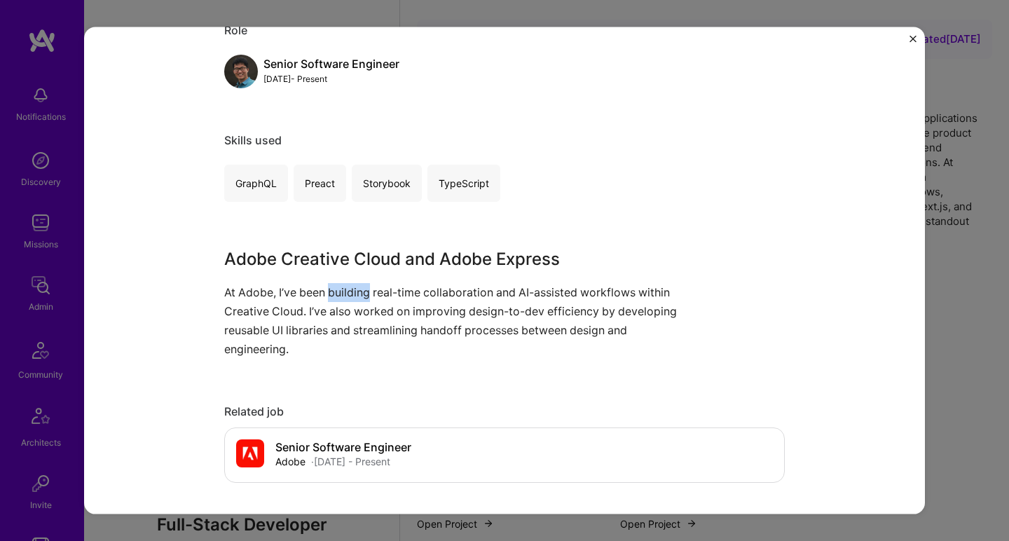
click at [343, 287] on p "At Adobe, I’ve been building real-time collaboration and AI-assisted workflows …" at bounding box center [452, 320] width 456 height 76
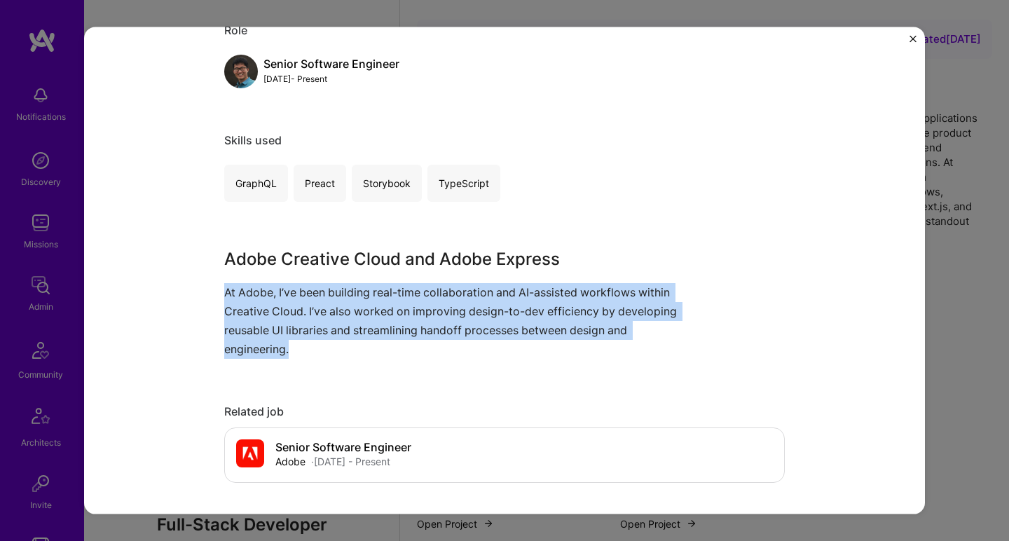
drag, startPoint x: 343, startPoint y: 287, endPoint x: 332, endPoint y: 322, distance: 37.5
click at [332, 322] on p "At Adobe, I’ve been building real-time collaboration and AI-assisted workflows …" at bounding box center [452, 320] width 456 height 76
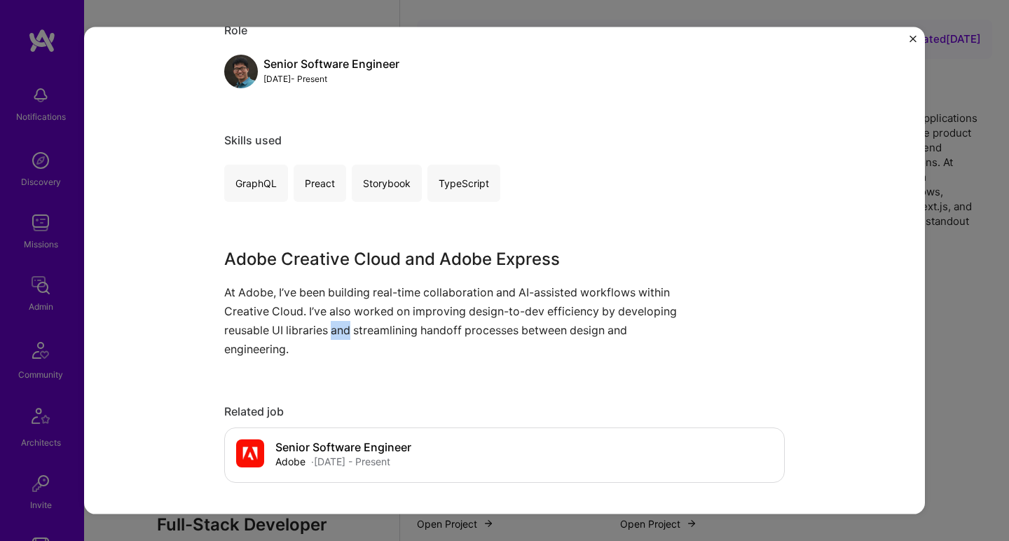
click at [332, 322] on p "At Adobe, I’ve been building real-time collaboration and AI-assisted workflows …" at bounding box center [452, 320] width 456 height 76
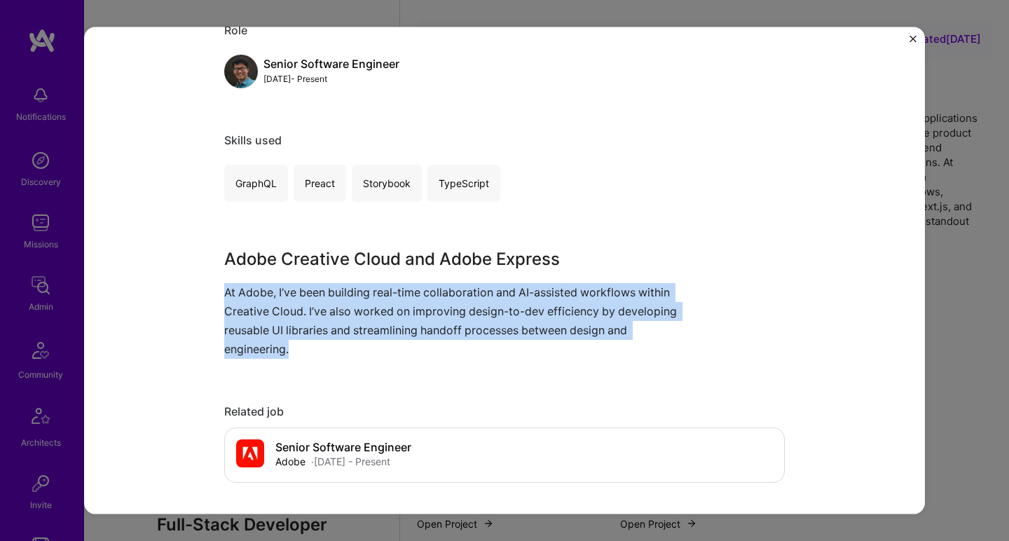
click at [332, 322] on p "At Adobe, I’ve been building real-time collaboration and AI-assisted workflows …" at bounding box center [452, 320] width 456 height 76
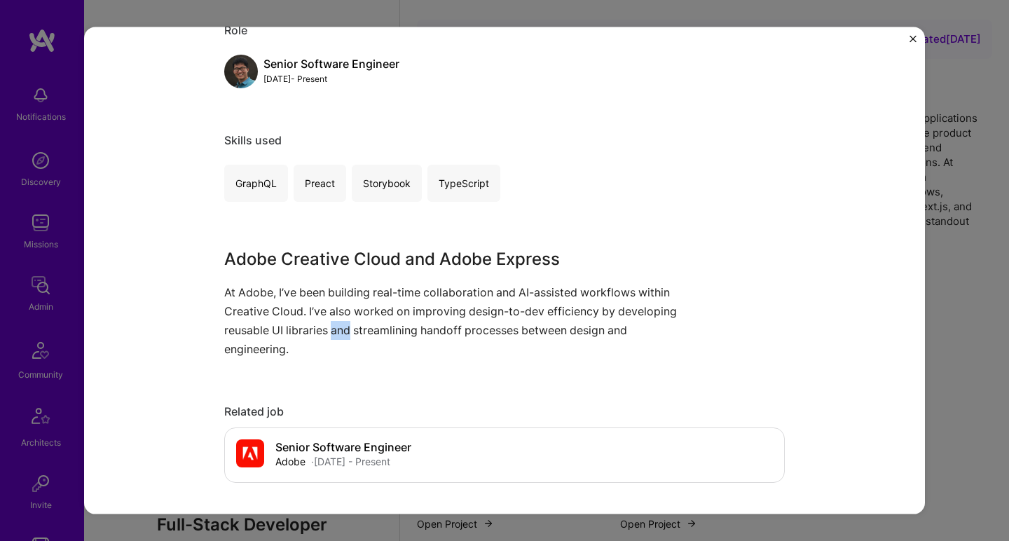
click at [332, 322] on p "At Adobe, I’ve been building real-time collaboration and AI-assisted workflows …" at bounding box center [452, 320] width 456 height 76
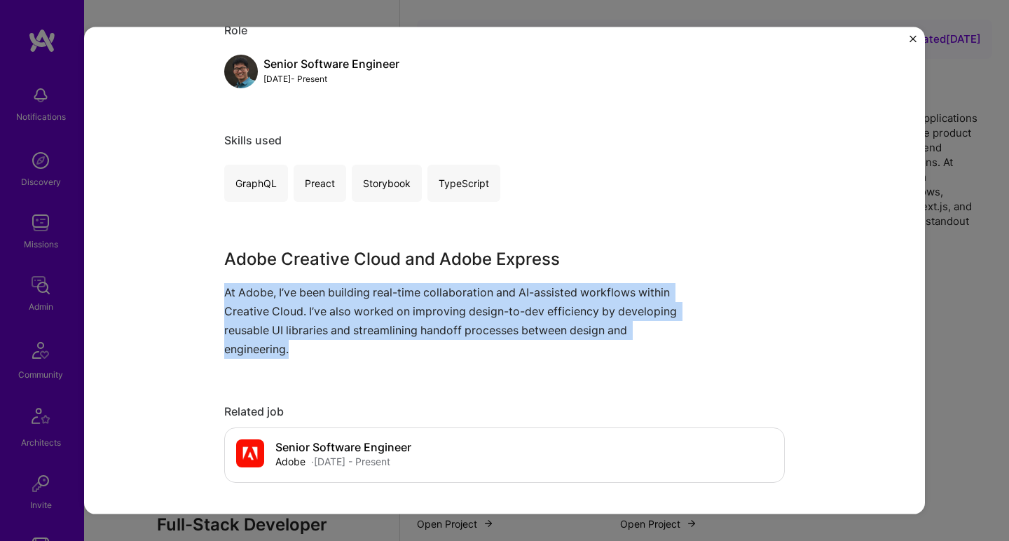
click at [332, 322] on p "At Adobe, I’ve been building real-time collaboration and AI-assisted workflows …" at bounding box center [452, 320] width 456 height 76
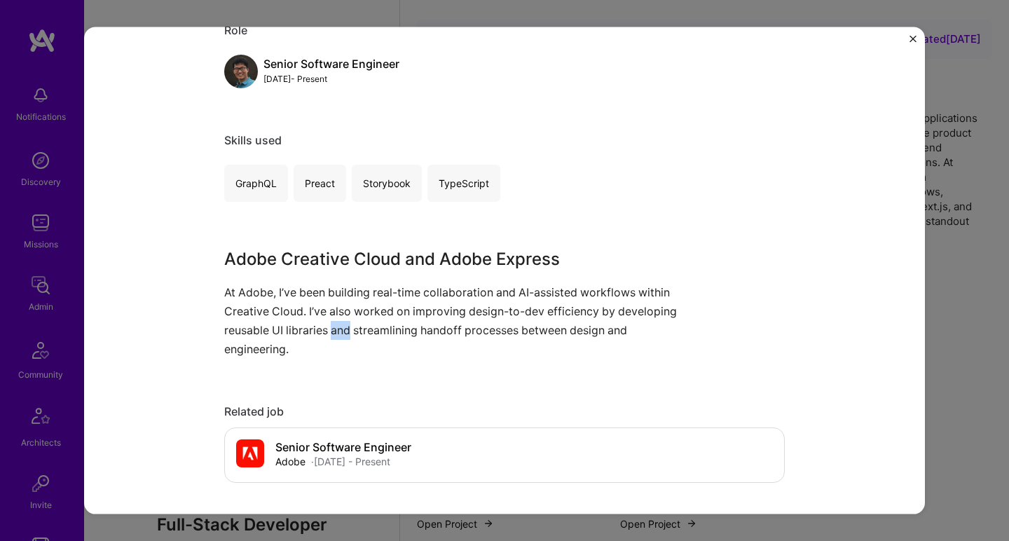
click at [332, 322] on p "At Adobe, I’ve been building real-time collaboration and AI-assisted workflows …" at bounding box center [452, 320] width 456 height 76
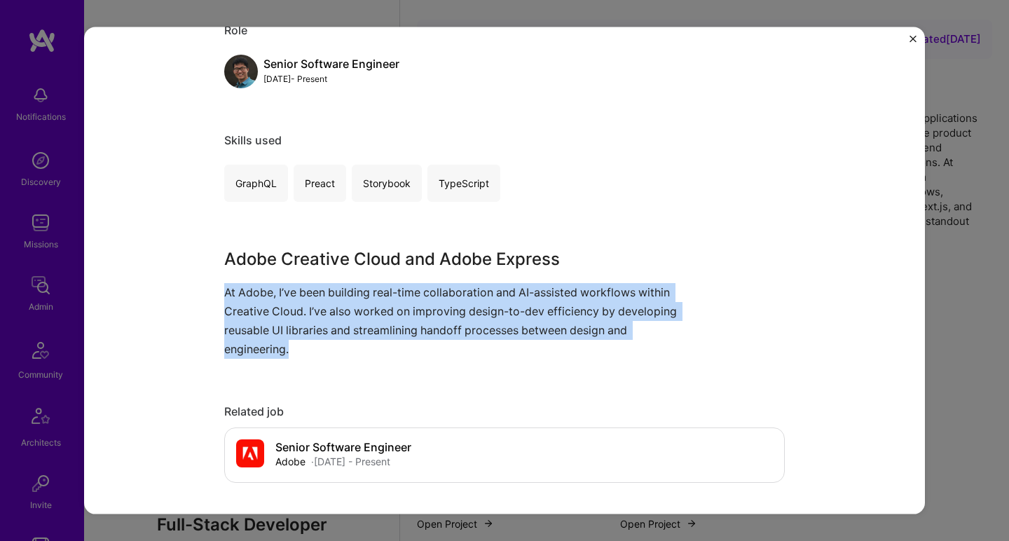
click at [332, 322] on p "At Adobe, I’ve been building real-time collaboration and AI-assisted workflows …" at bounding box center [452, 320] width 456 height 76
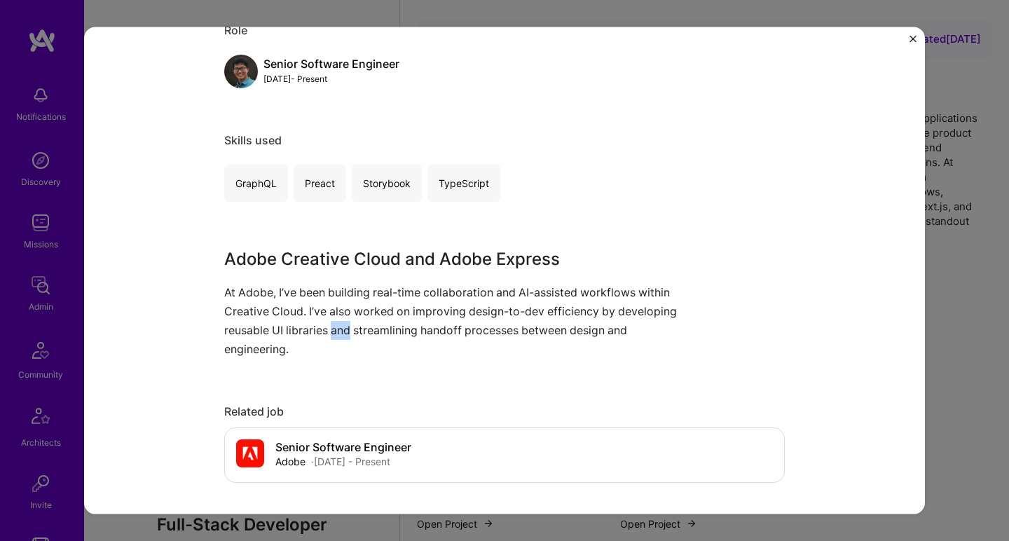
click at [332, 322] on p "At Adobe, I’ve been building real-time collaboration and AI-assisted workflows …" at bounding box center [452, 320] width 456 height 76
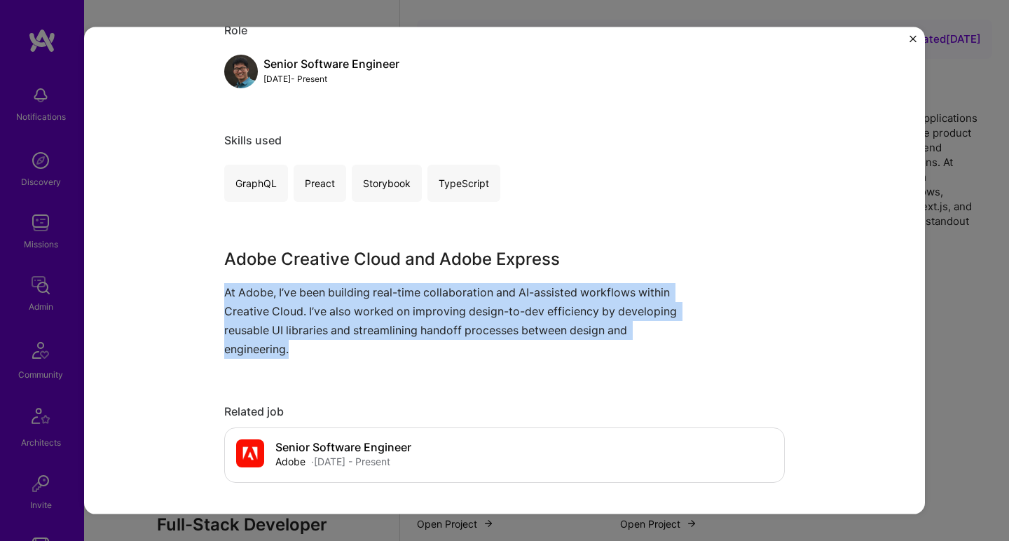
click at [332, 322] on p "At Adobe, I’ve been building real-time collaboration and AI-assisted workflows …" at bounding box center [452, 320] width 456 height 76
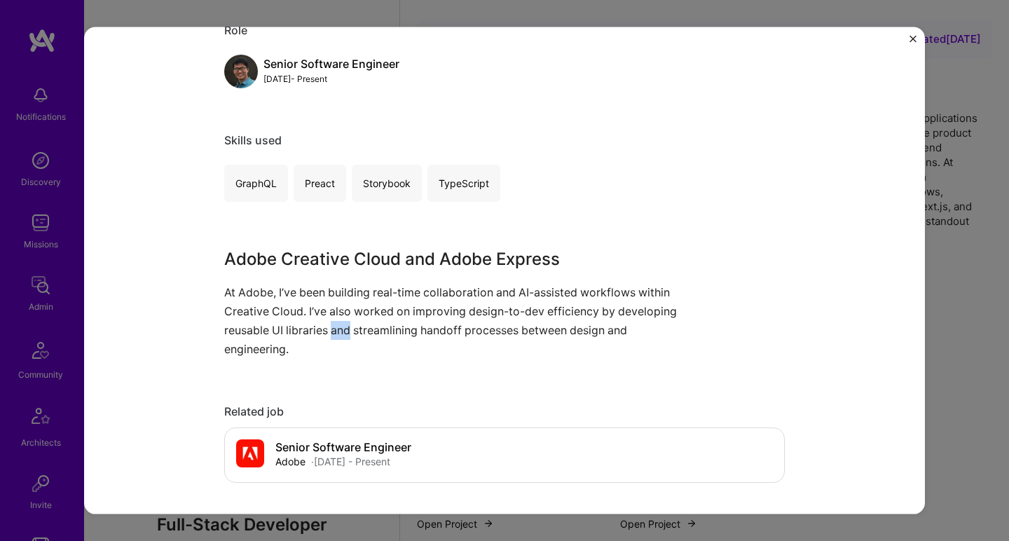
click at [332, 322] on p "At Adobe, I’ve been building real-time collaboration and AI-assisted workflows …" at bounding box center [452, 320] width 456 height 76
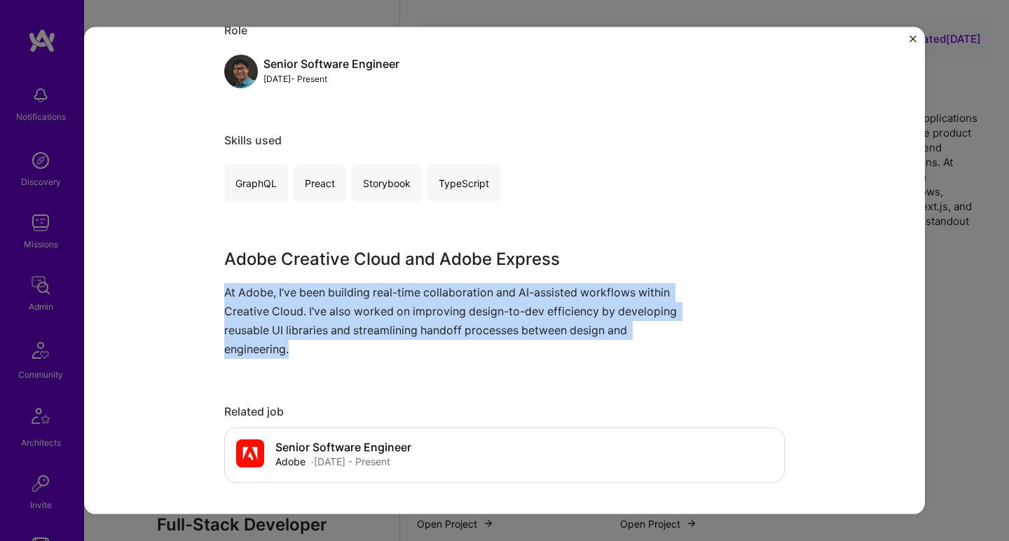
click at [332, 322] on p "At Adobe, I’ve been building real-time collaboration and AI-assisted workflows …" at bounding box center [452, 320] width 456 height 76
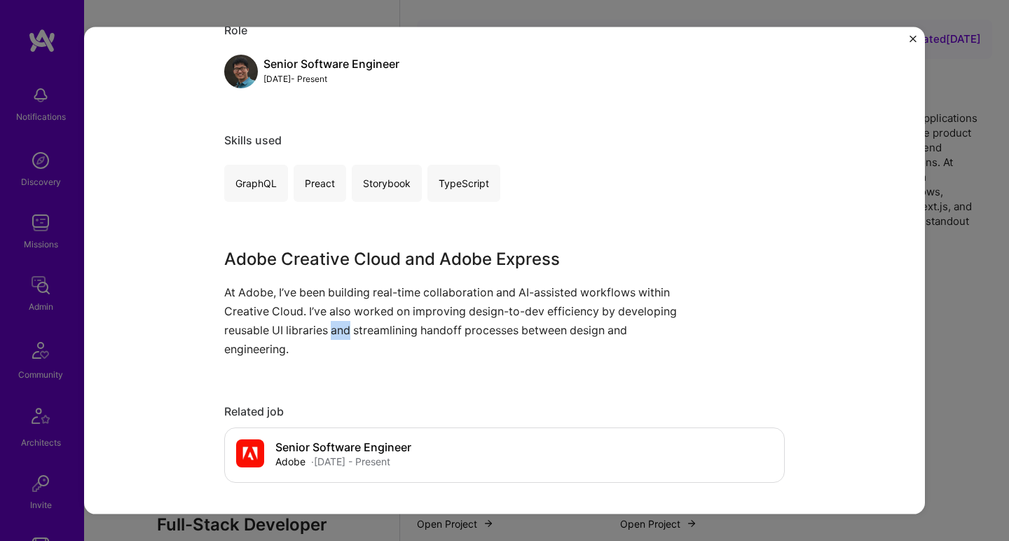
click at [332, 322] on p "At Adobe, I’ve been building real-time collaboration and AI-assisted workflows …" at bounding box center [452, 320] width 456 height 76
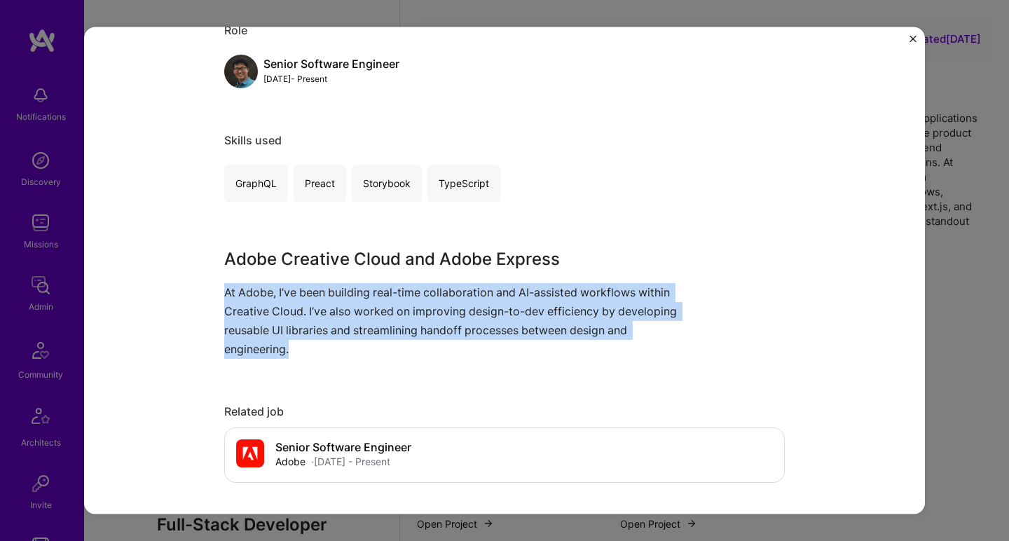
click at [332, 322] on p "At Adobe, I’ve been building real-time collaboration and AI-assisted workflows …" at bounding box center [452, 320] width 456 height 76
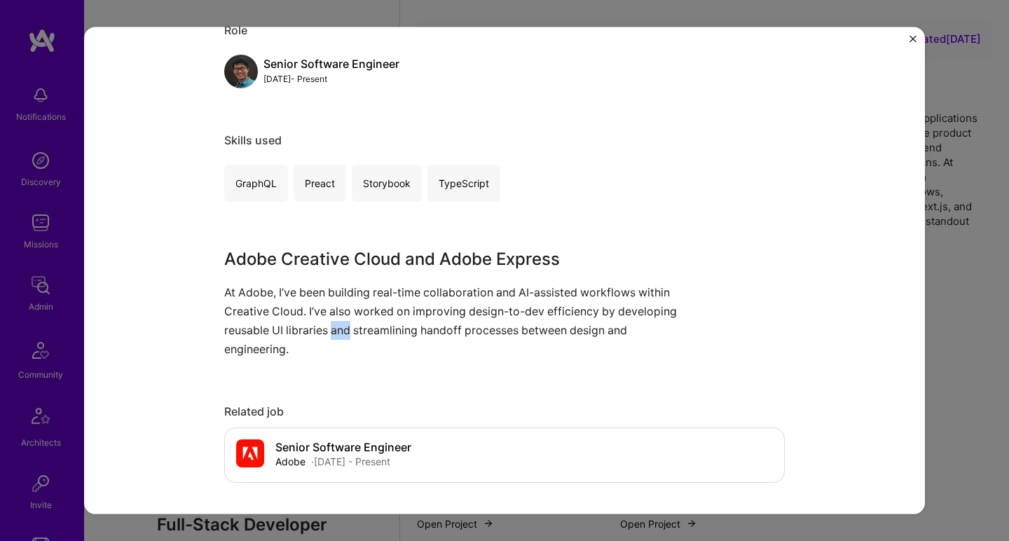
click at [332, 322] on p "At Adobe, I’ve been building real-time collaboration and AI-assisted workflows …" at bounding box center [452, 320] width 456 height 76
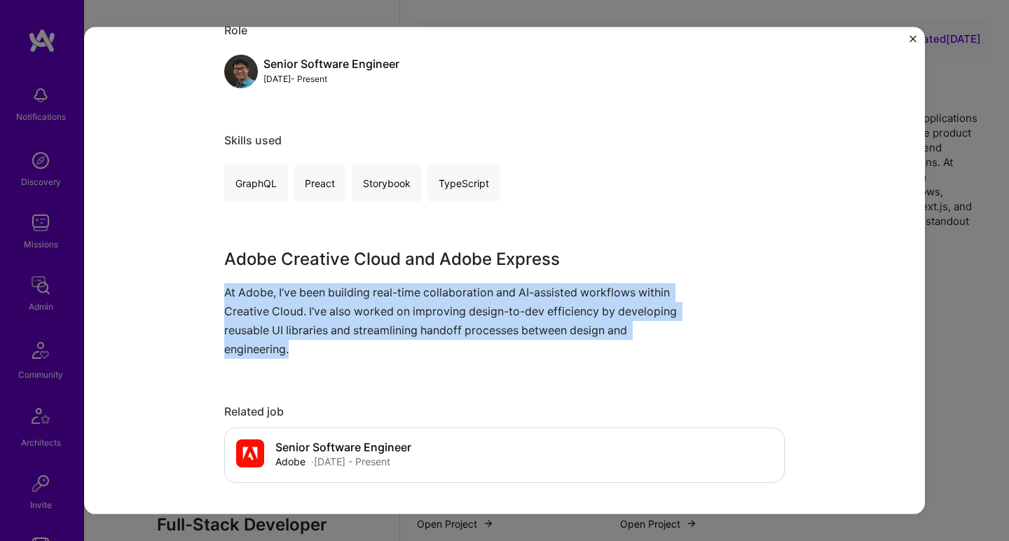
click at [332, 322] on p "At Adobe, I’ve been building real-time collaboration and AI-assisted workflows …" at bounding box center [452, 320] width 456 height 76
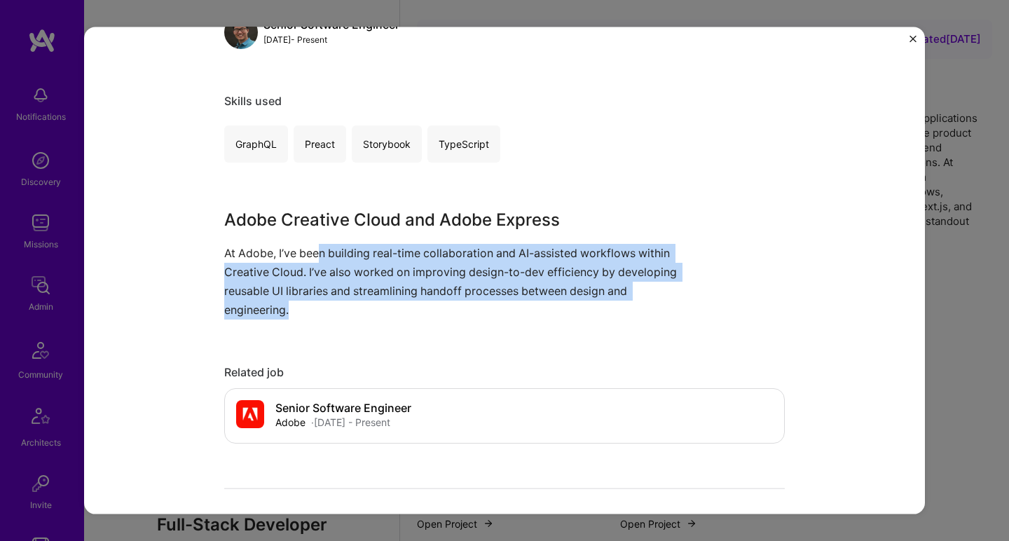
drag, startPoint x: 331, startPoint y: 316, endPoint x: 318, endPoint y: 247, distance: 69.8
click at [318, 247] on p "At Adobe, I’ve been building real-time collaboration and AI-assisted workflows …" at bounding box center [452, 281] width 456 height 76
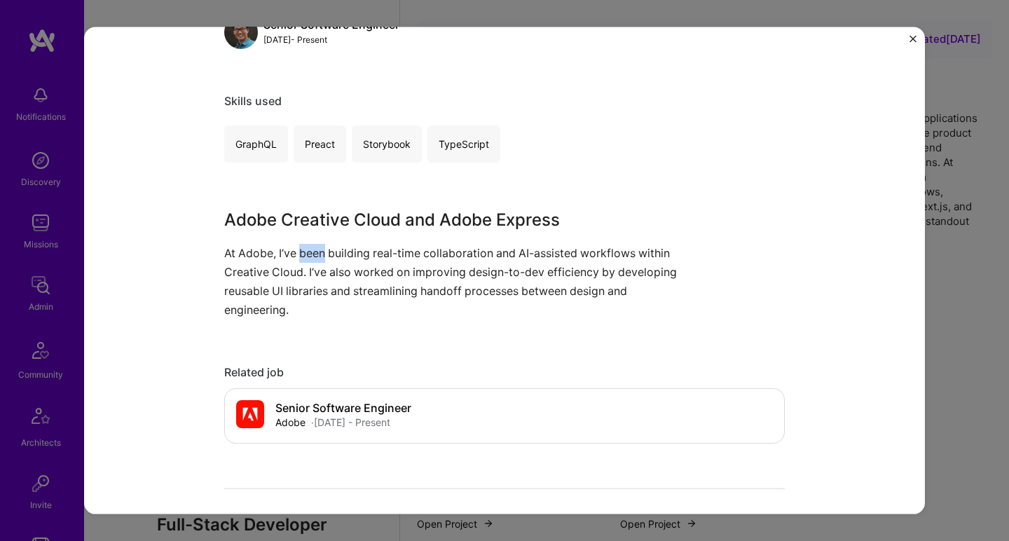
click at [318, 247] on p "At Adobe, I’ve been building real-time collaboration and AI-assisted workflows …" at bounding box center [452, 281] width 456 height 76
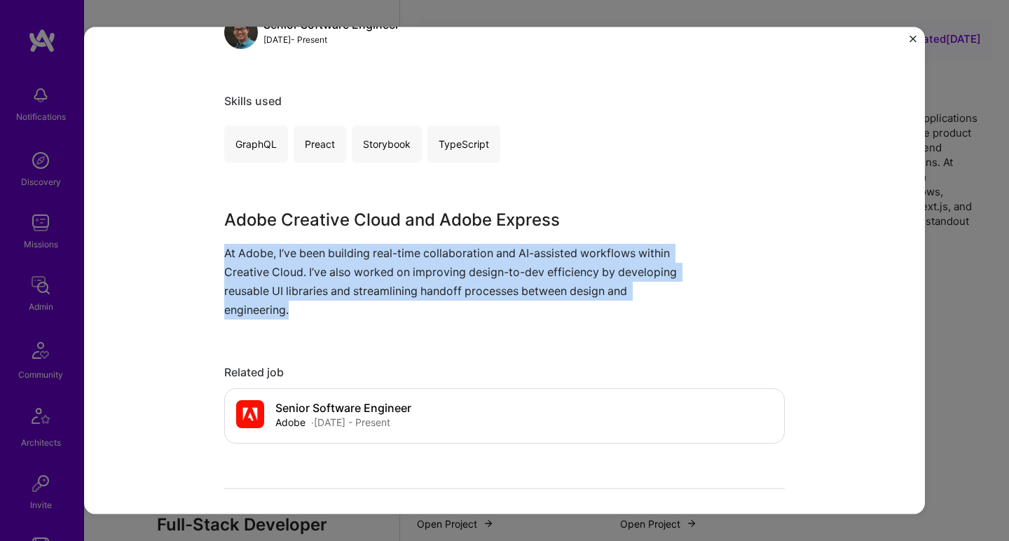
click at [318, 247] on p "At Adobe, I’ve been building real-time collaboration and AI-assisted workflows …" at bounding box center [452, 281] width 456 height 76
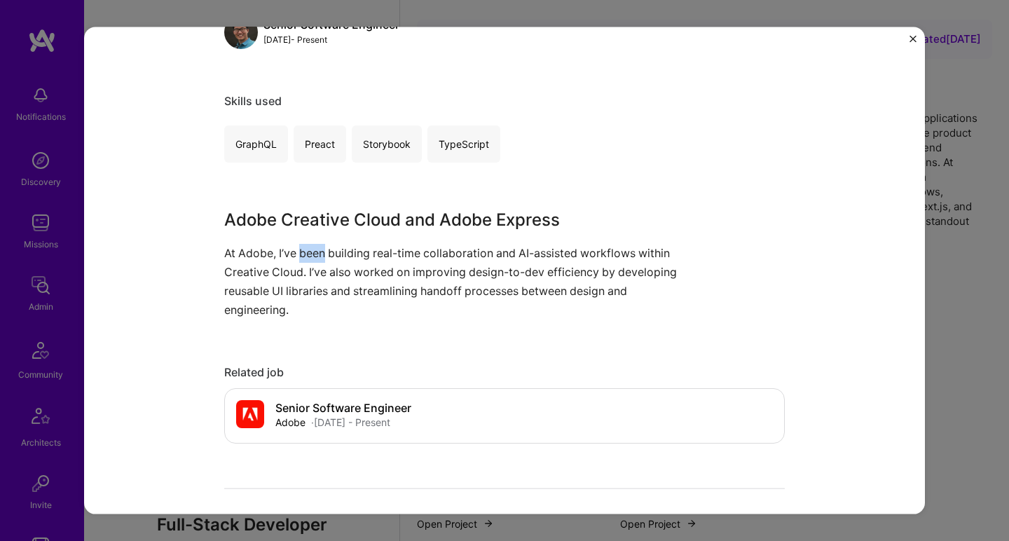
click at [318, 247] on p "At Adobe, I’ve been building real-time collaboration and AI-assisted workflows …" at bounding box center [452, 281] width 456 height 76
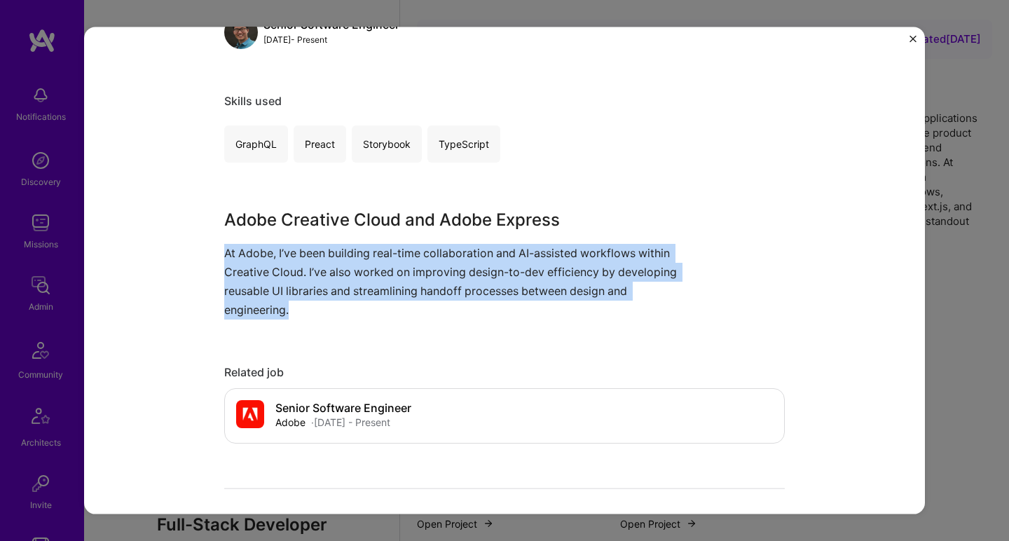
click at [318, 247] on p "At Adobe, I’ve been building real-time collaboration and AI-assisted workflows …" at bounding box center [452, 281] width 456 height 76
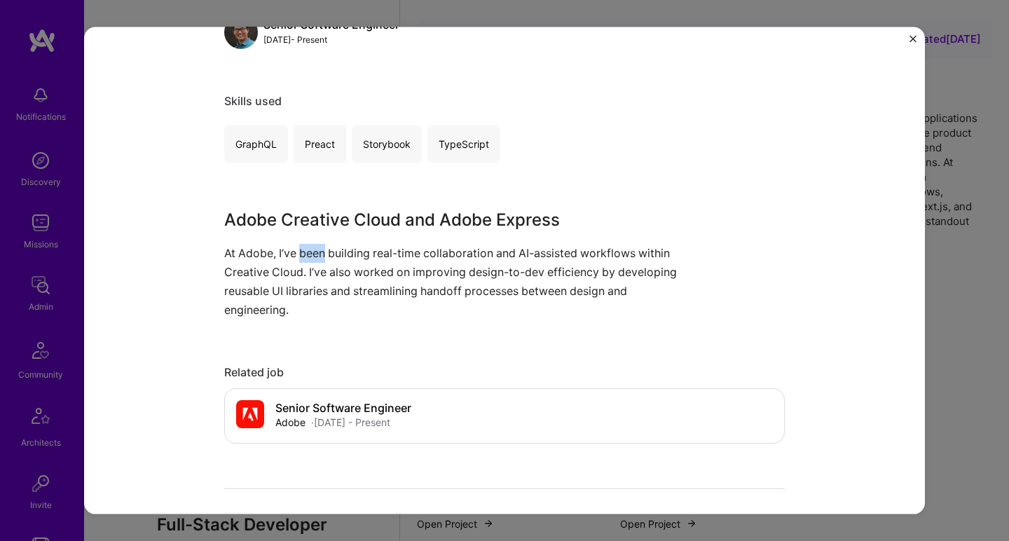
click at [318, 247] on p "At Adobe, I’ve been building real-time collaboration and AI-assisted workflows …" at bounding box center [452, 281] width 456 height 76
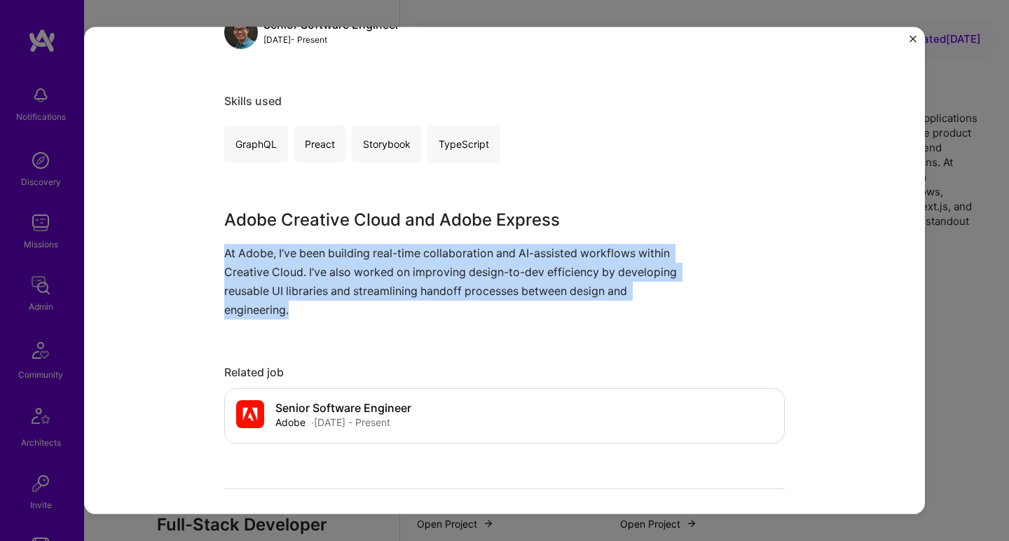
click at [318, 247] on p "At Adobe, I’ve been building real-time collaboration and AI-assisted workflows …" at bounding box center [452, 281] width 456 height 76
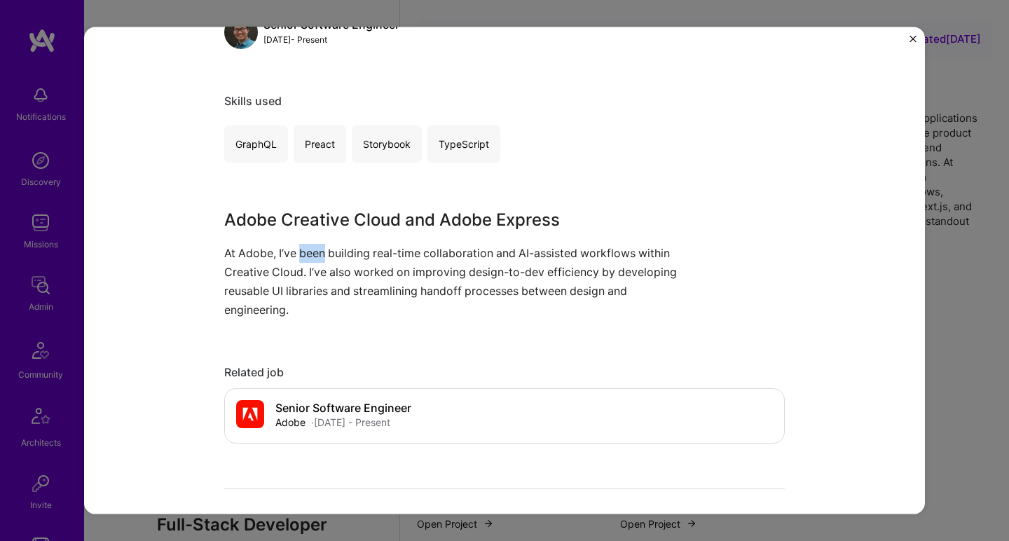
click at [318, 247] on p "At Adobe, I’ve been building real-time collaboration and AI-assisted workflows …" at bounding box center [452, 281] width 456 height 76
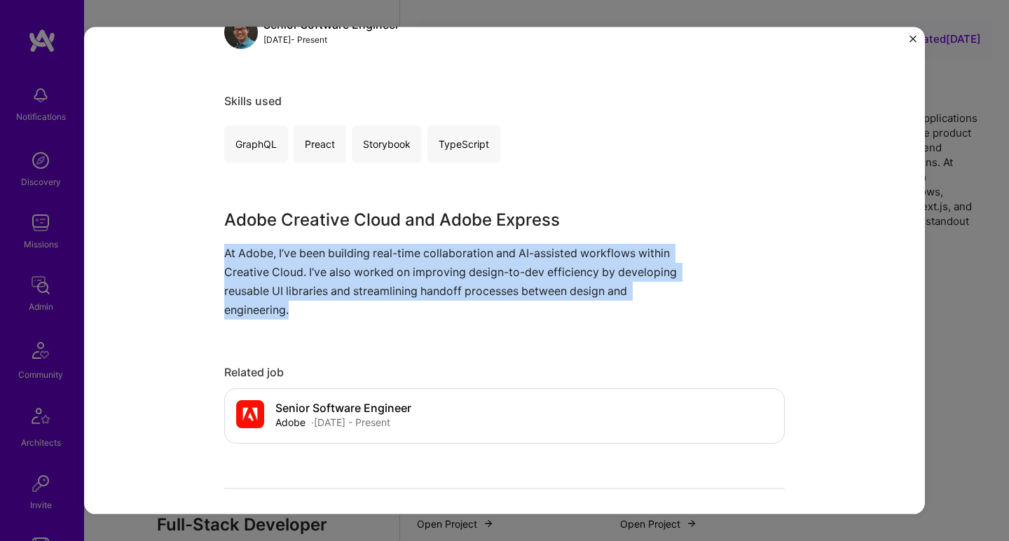
click at [318, 247] on p "At Adobe, I’ve been building real-time collaboration and AI-assisted workflows …" at bounding box center [452, 281] width 456 height 76
drag, startPoint x: 215, startPoint y: 249, endPoint x: 205, endPoint y: 318, distance: 70.0
click at [205, 318] on div "Real-Time Collaboration and AI Workflows Adobe SaaS, Developer Tools Role Senio…" at bounding box center [504, 270] width 841 height 487
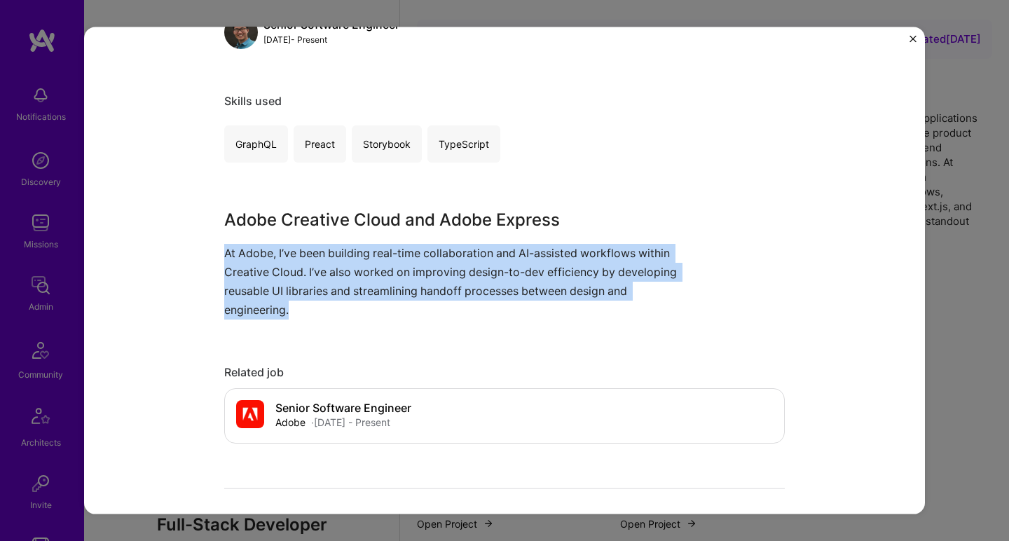
click at [205, 318] on div "Real-Time Collaboration and AI Workflows Adobe SaaS, Developer Tools Role Senio…" at bounding box center [504, 270] width 841 height 487
drag, startPoint x: 226, startPoint y: 324, endPoint x: 213, endPoint y: 251, distance: 74.0
click at [213, 251] on div "Real-Time Collaboration and AI Workflows Adobe SaaS, Developer Tools Role Senio…" at bounding box center [504, 270] width 841 height 487
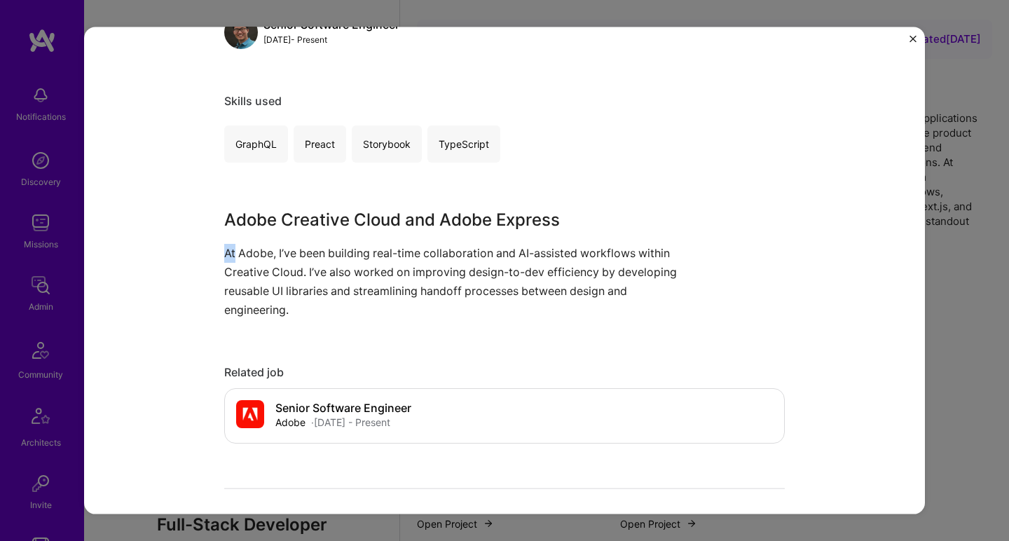
click at [213, 251] on div "Real-Time Collaboration and AI Workflows Adobe SaaS, Developer Tools Role Senio…" at bounding box center [504, 270] width 841 height 487
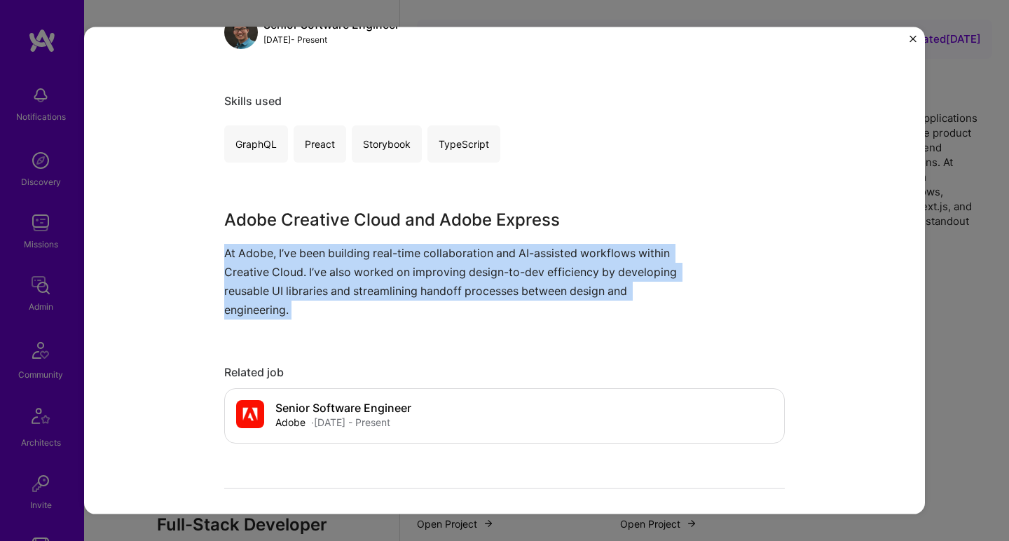
drag, startPoint x: 213, startPoint y: 251, endPoint x: 217, endPoint y: 298, distance: 47.1
click at [217, 298] on div "Real-Time Collaboration and AI Workflows Adobe SaaS, Developer Tools Role Senio…" at bounding box center [504, 270] width 841 height 487
drag, startPoint x: 210, startPoint y: 250, endPoint x: 231, endPoint y: 320, distance: 73.0
click at [231, 320] on div "Real-Time Collaboration and AI Workflows Adobe SaaS, Developer Tools Role Senio…" at bounding box center [504, 270] width 841 height 487
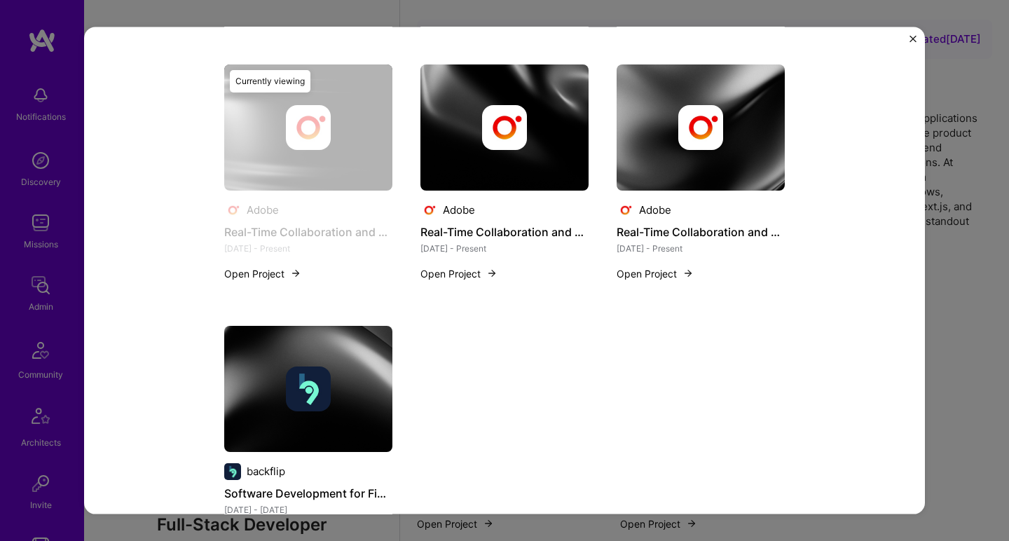
scroll to position [1021, 0]
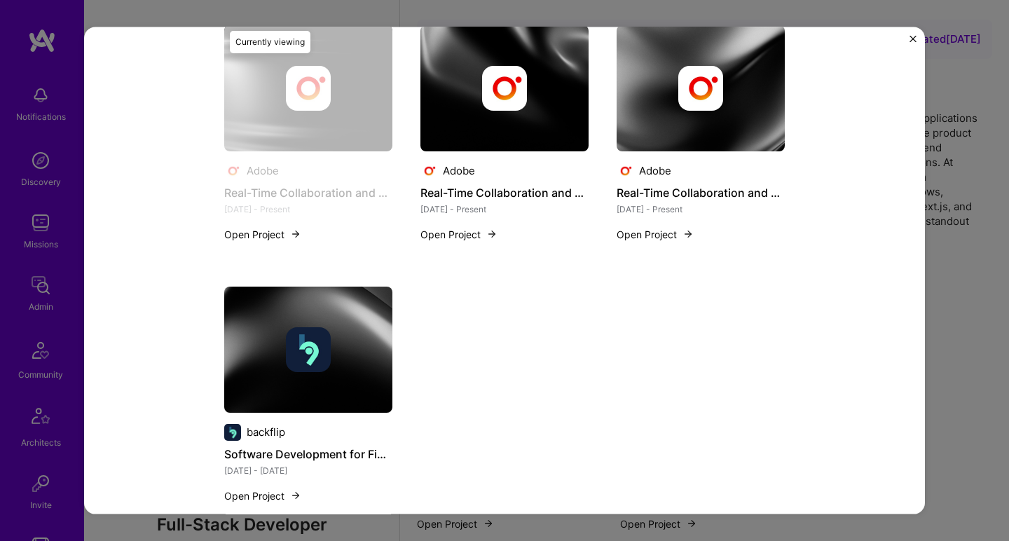
click at [340, 346] on div at bounding box center [308, 349] width 168 height 45
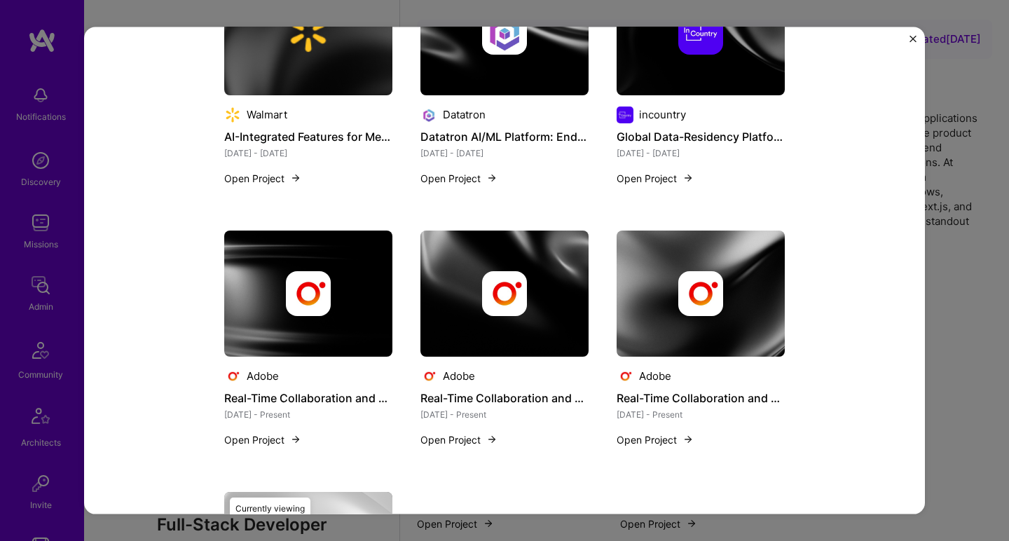
scroll to position [1253, 0]
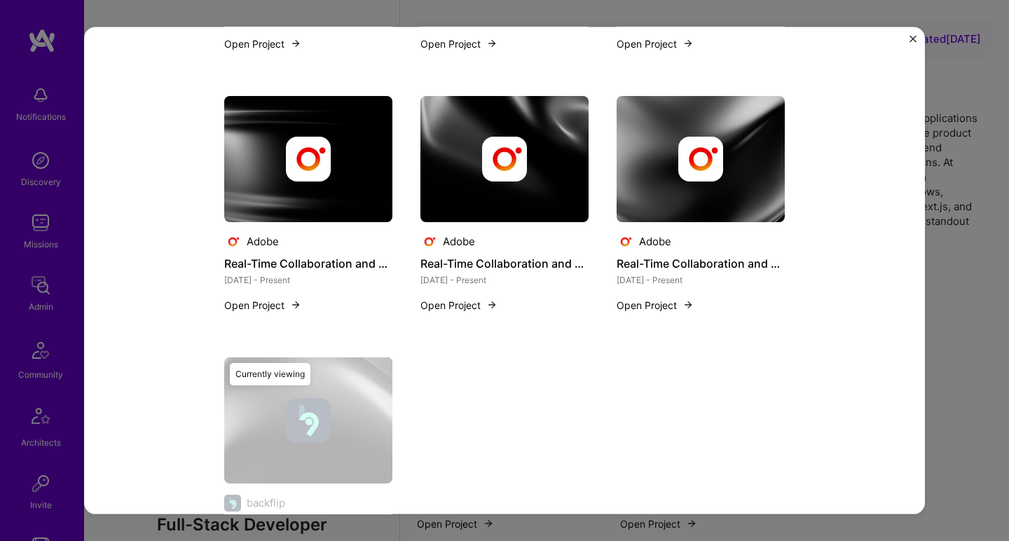
click at [495, 182] on img at bounding box center [505, 158] width 168 height 126
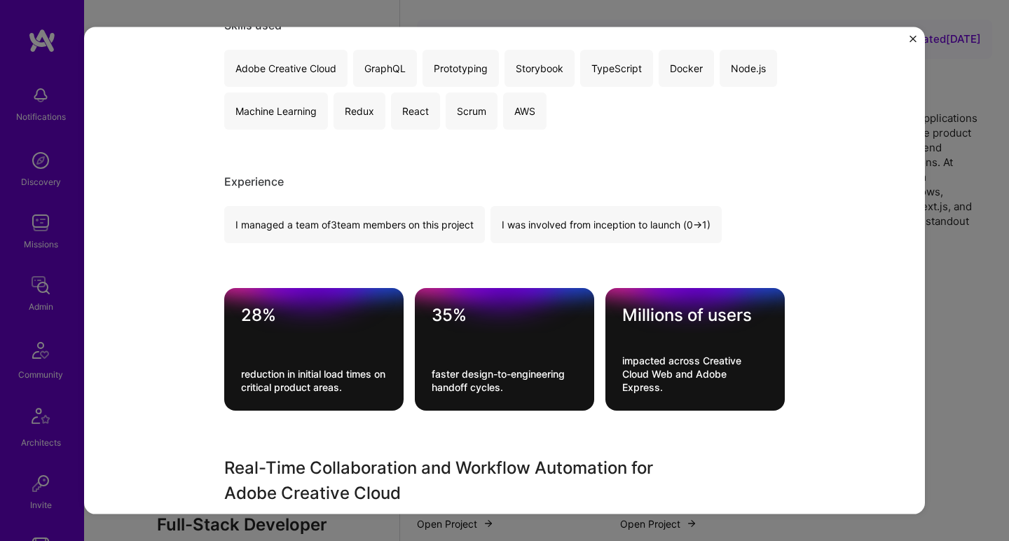
scroll to position [636, 0]
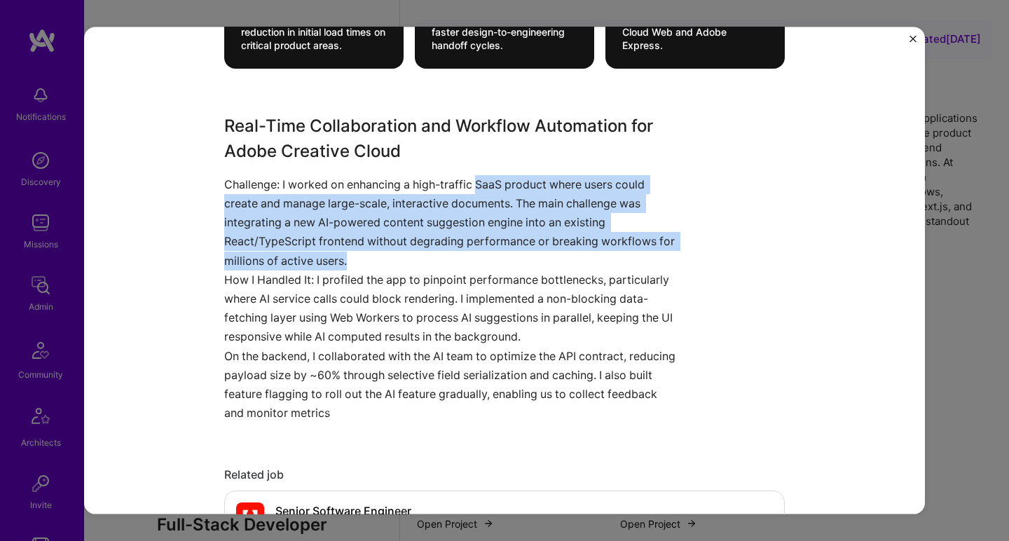
drag, startPoint x: 473, startPoint y: 188, endPoint x: 472, endPoint y: 253, distance: 65.2
click at [472, 253] on p "Challenge: I worked on enhancing a high-traffic SaaS product where users could …" at bounding box center [452, 222] width 456 height 95
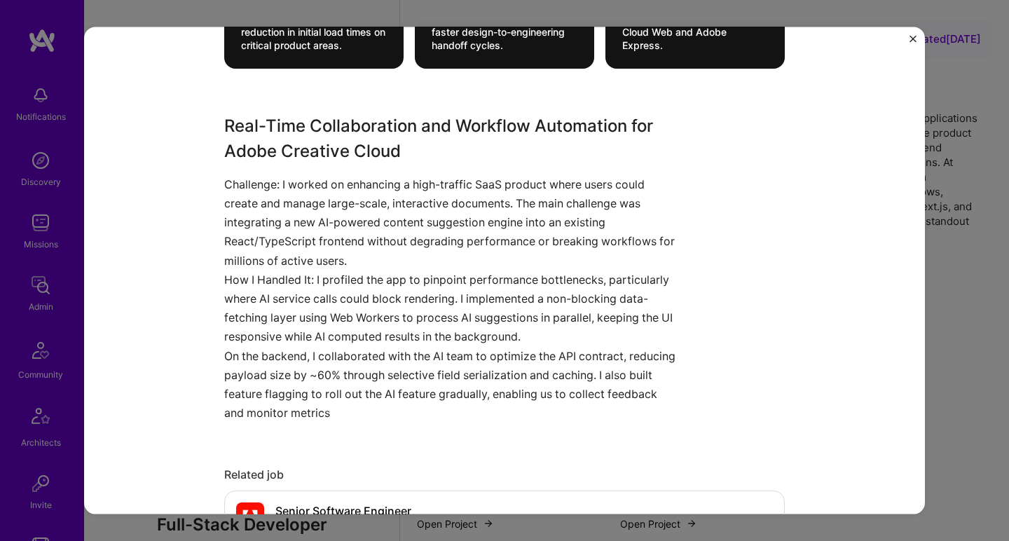
click at [461, 281] on p "How I Handled It: I profiled the app to pinpoint performance bottlenecks, parti…" at bounding box center [452, 308] width 456 height 76
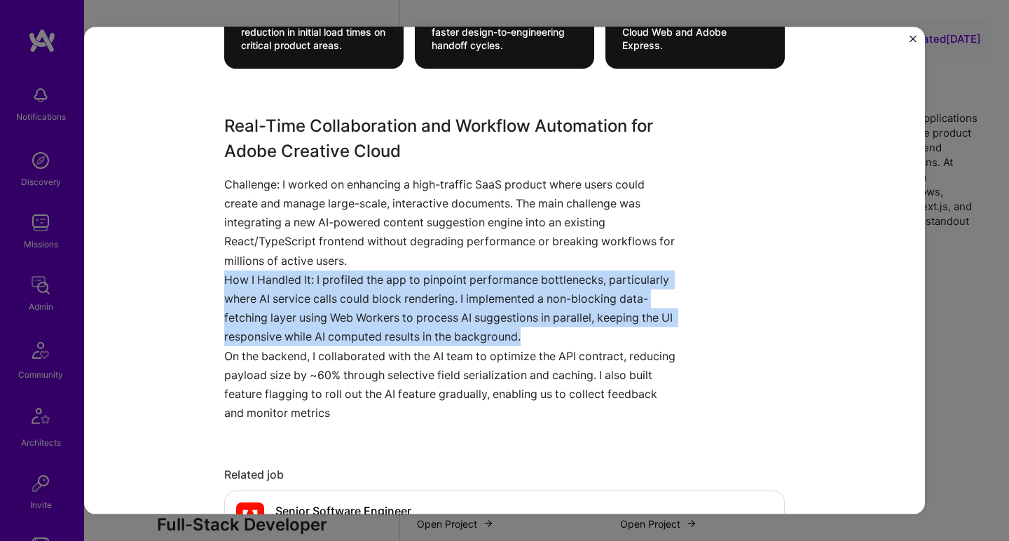
click at [461, 281] on p "How I Handled It: I profiled the app to pinpoint performance bottlenecks, parti…" at bounding box center [452, 308] width 456 height 76
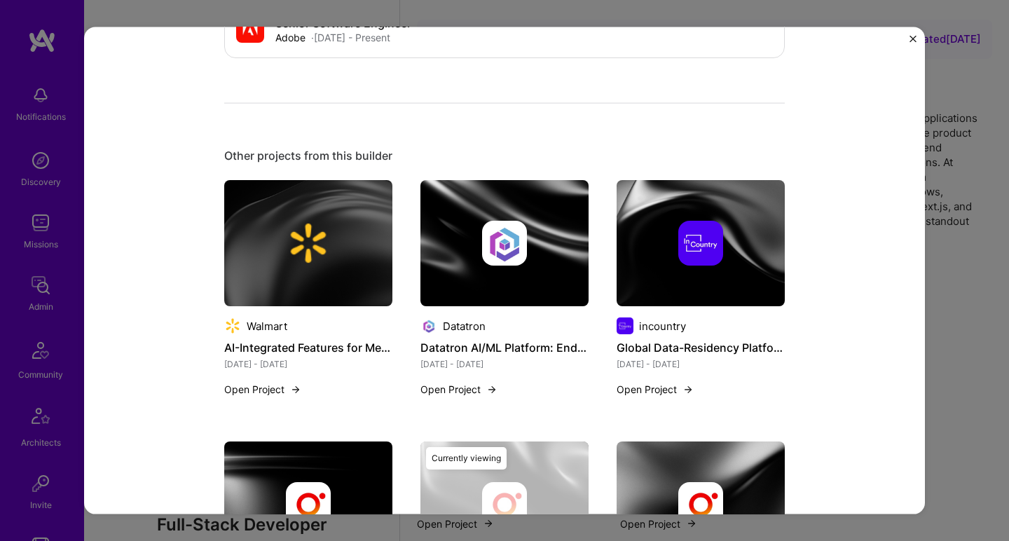
scroll to position [1259, 0]
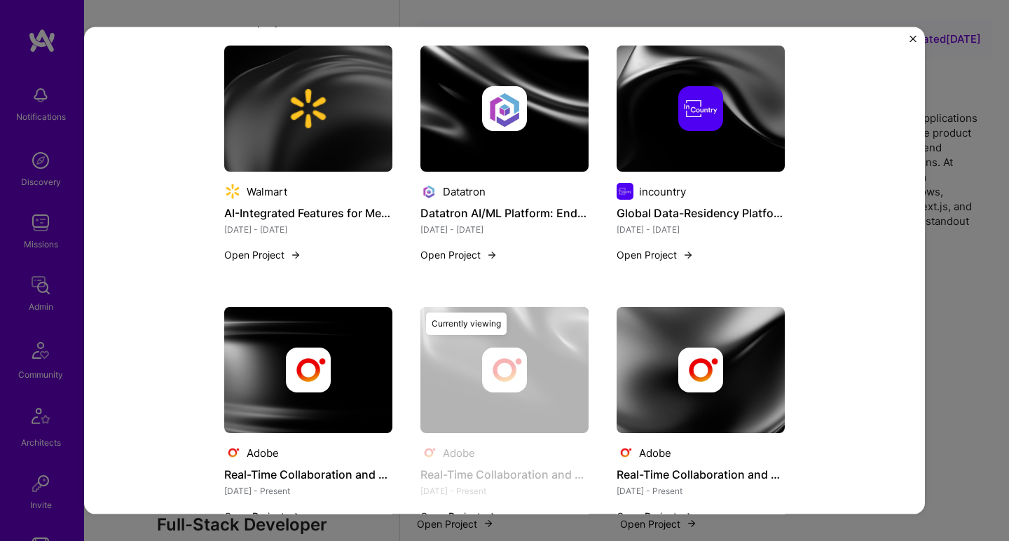
click at [703, 376] on img at bounding box center [701, 370] width 45 height 45
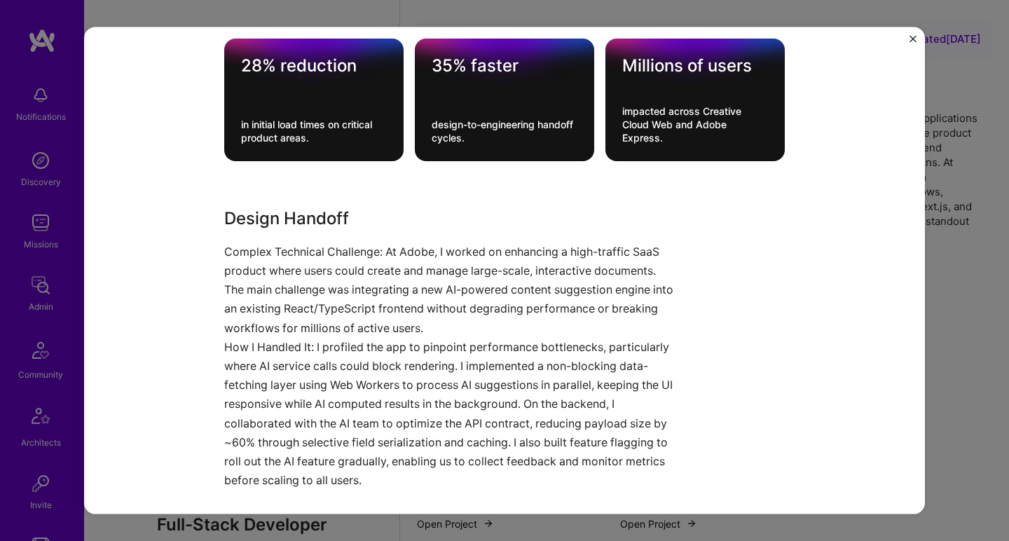
scroll to position [583, 0]
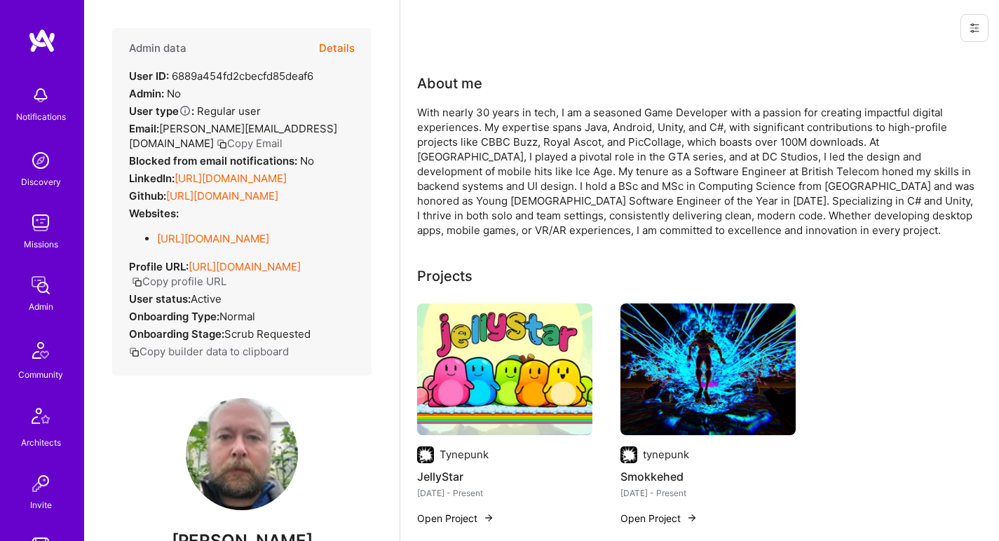
click at [231, 185] on link "https://linkedin.com/in/androidguy" at bounding box center [231, 178] width 112 height 13
click at [217, 203] on link "https://github.com/amigax" at bounding box center [222, 195] width 112 height 13
click at [205, 245] on link "https://www.garethmurfin.com/" at bounding box center [213, 238] width 112 height 13
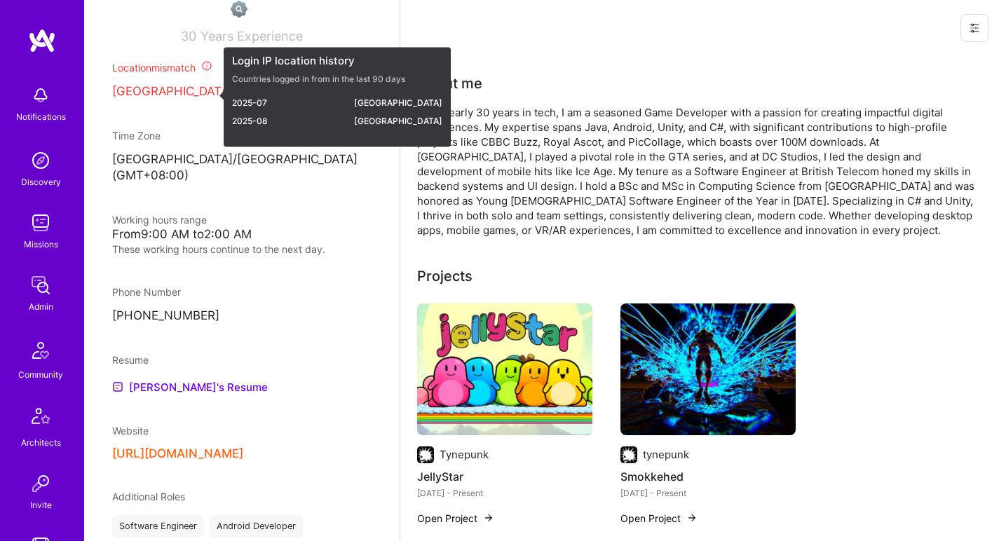
scroll to position [715, 0]
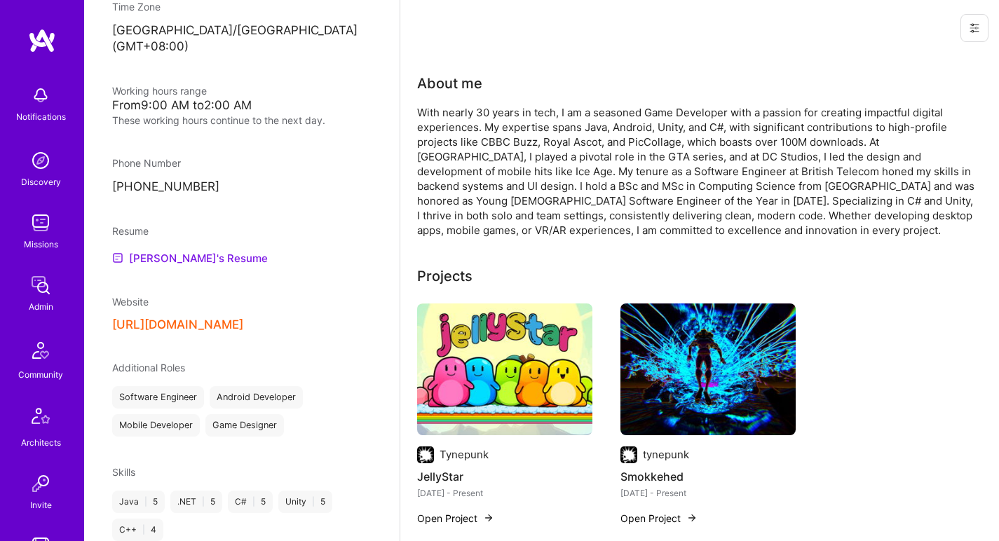
click at [183, 266] on link "Gareth's Resume" at bounding box center [190, 258] width 156 height 17
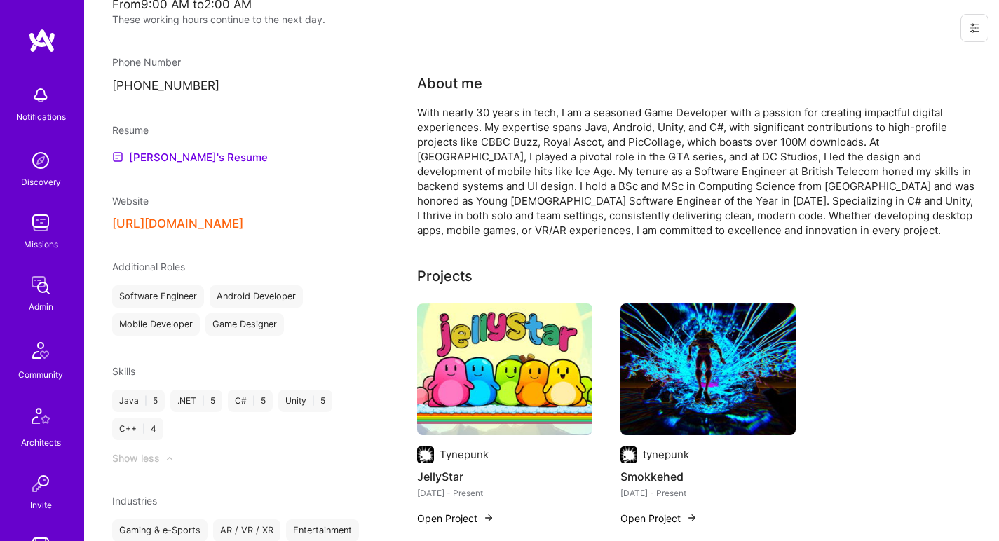
scroll to position [0, 0]
